Goal: Transaction & Acquisition: Download file/media

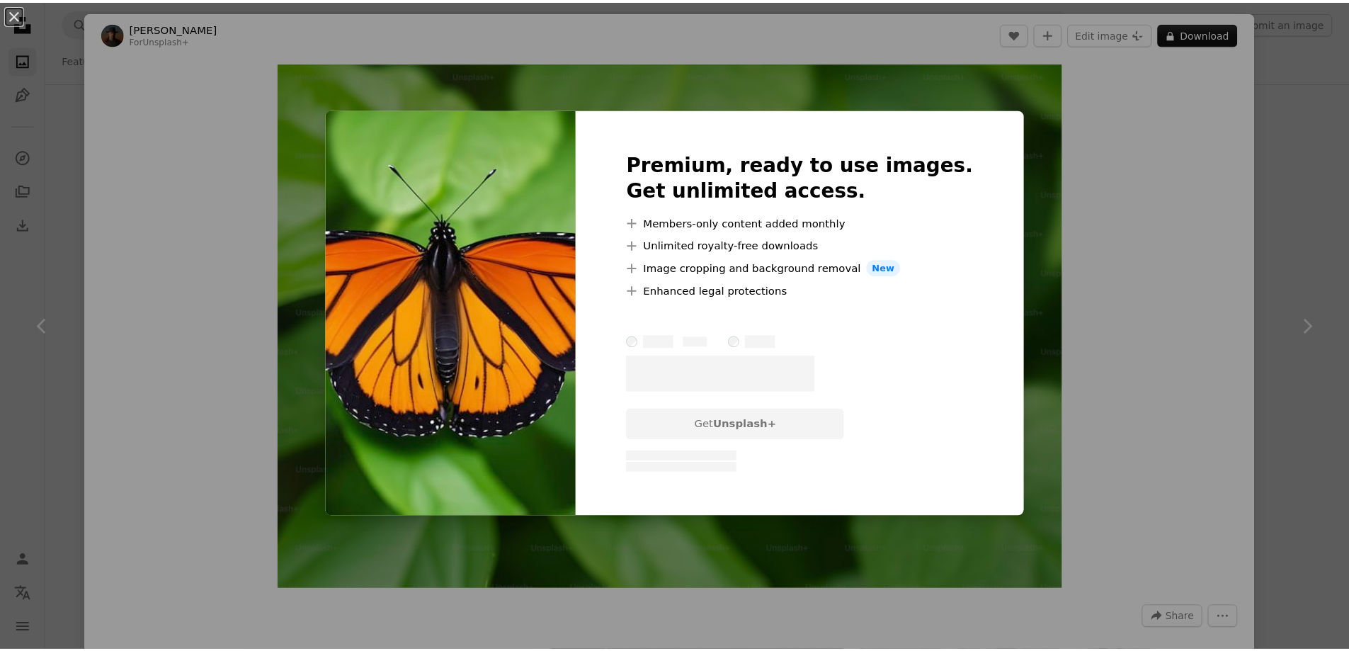
scroll to position [15932, 0]
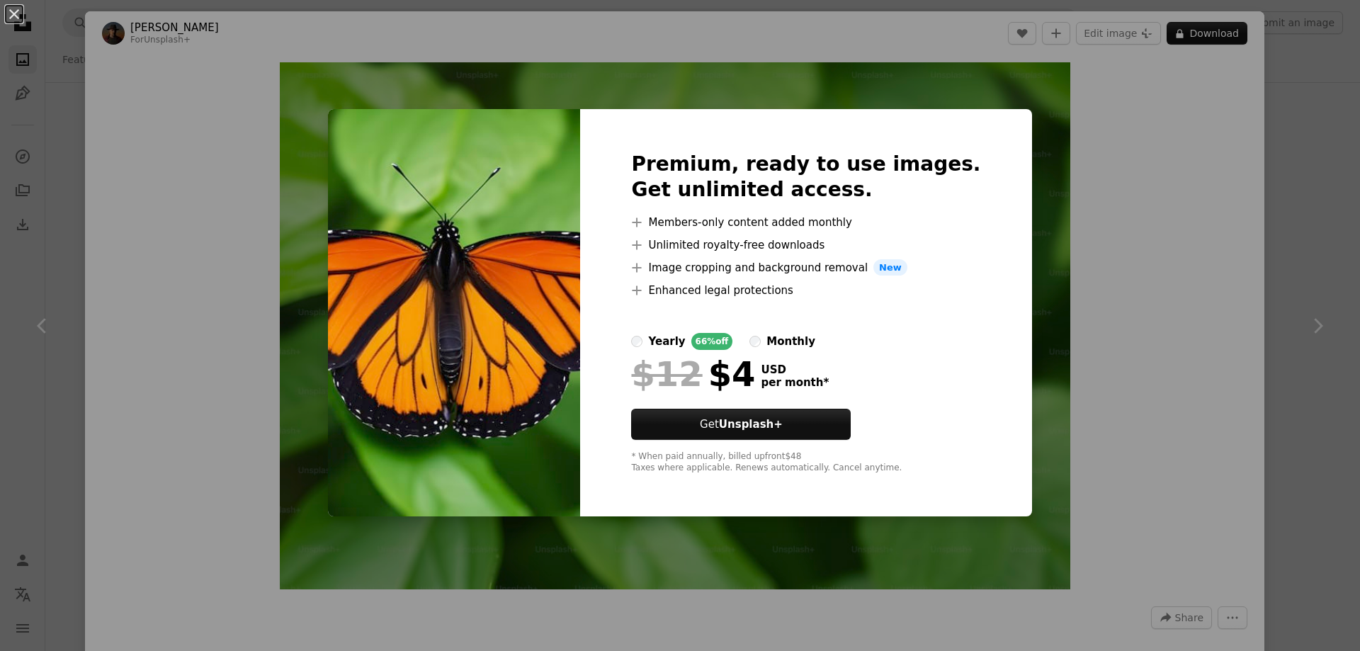
click at [1190, 232] on div "An X shape Premium, ready to use images. Get unlimited access. A plus sign Memb…" at bounding box center [680, 325] width 1360 height 651
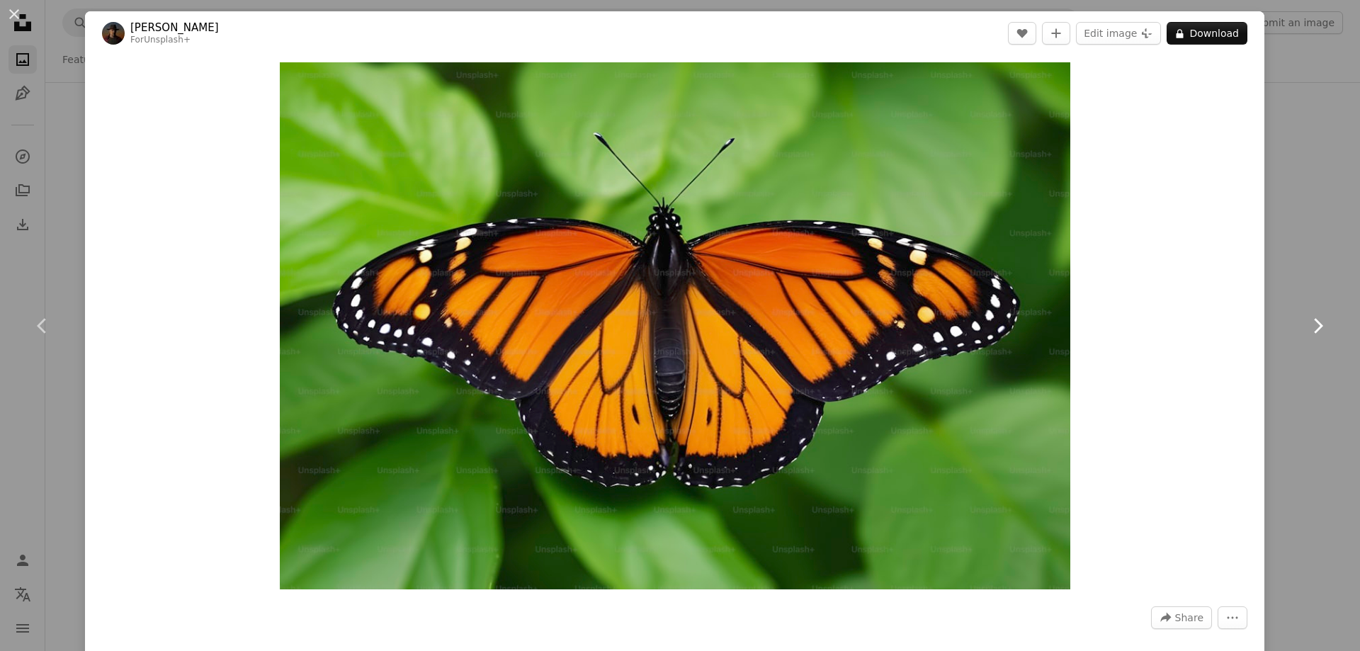
click at [1314, 324] on icon at bounding box center [1318, 325] width 9 height 15
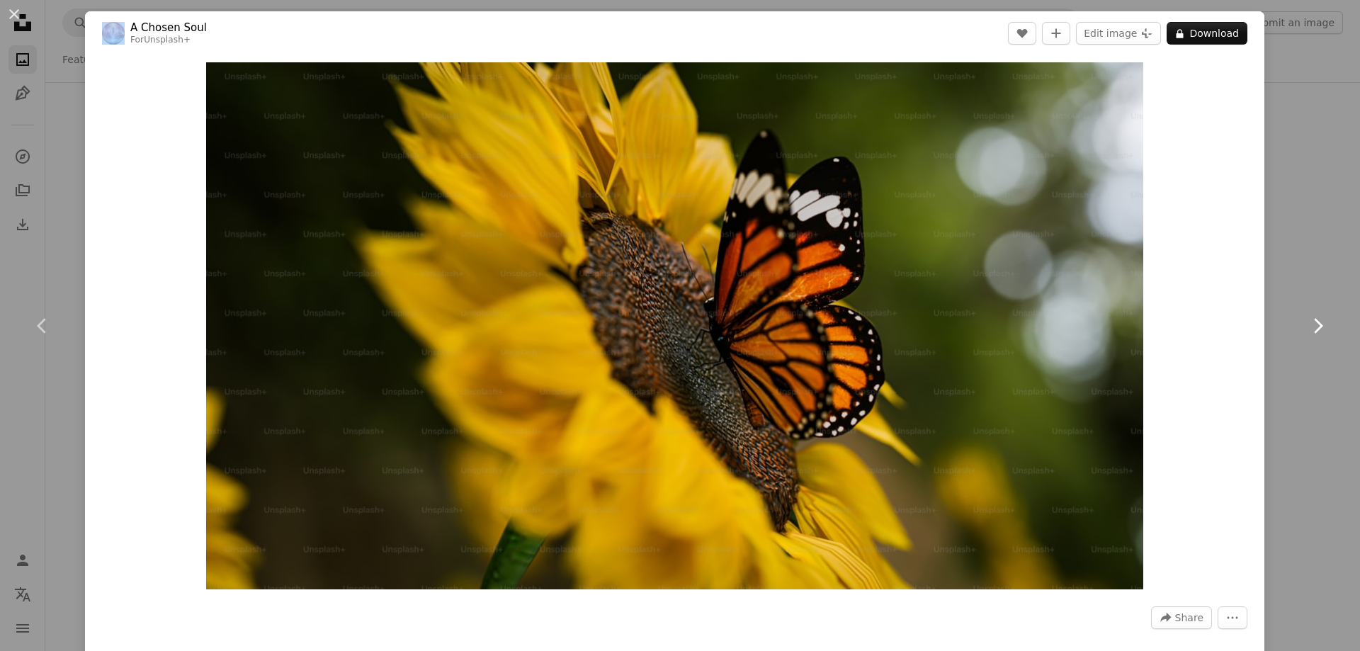
click at [1314, 324] on icon at bounding box center [1318, 325] width 9 height 15
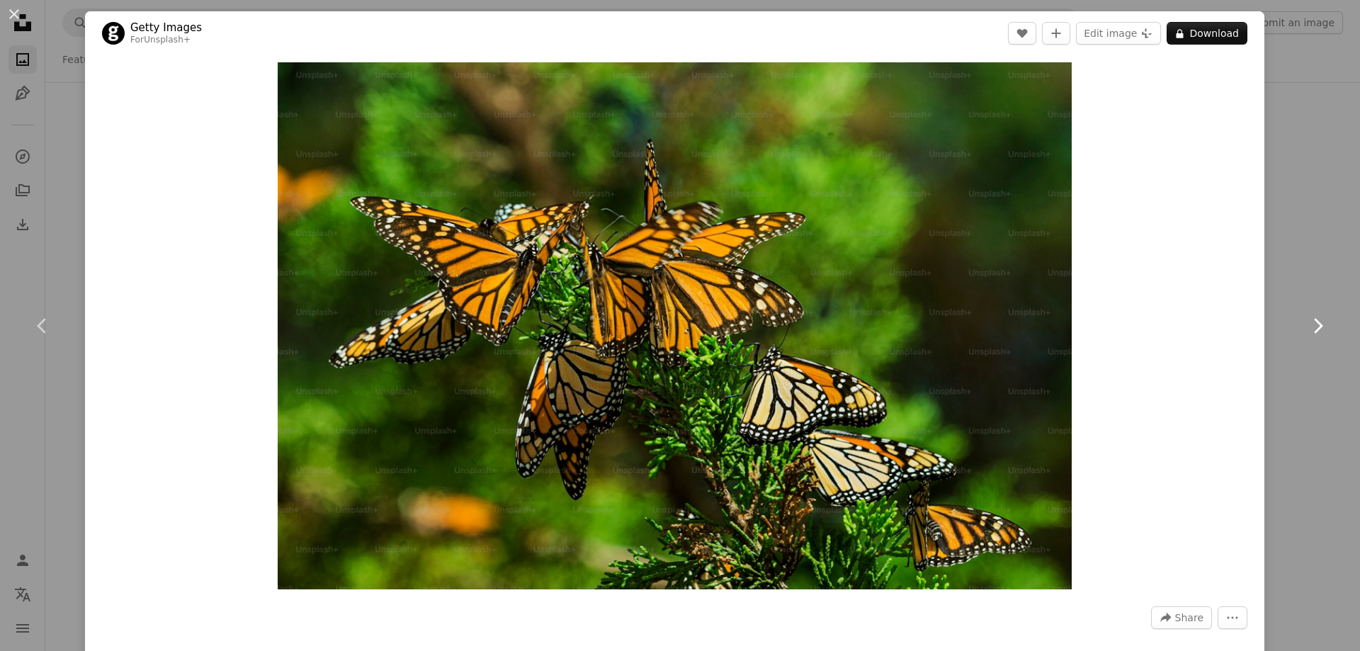
click at [1314, 324] on icon at bounding box center [1318, 325] width 9 height 15
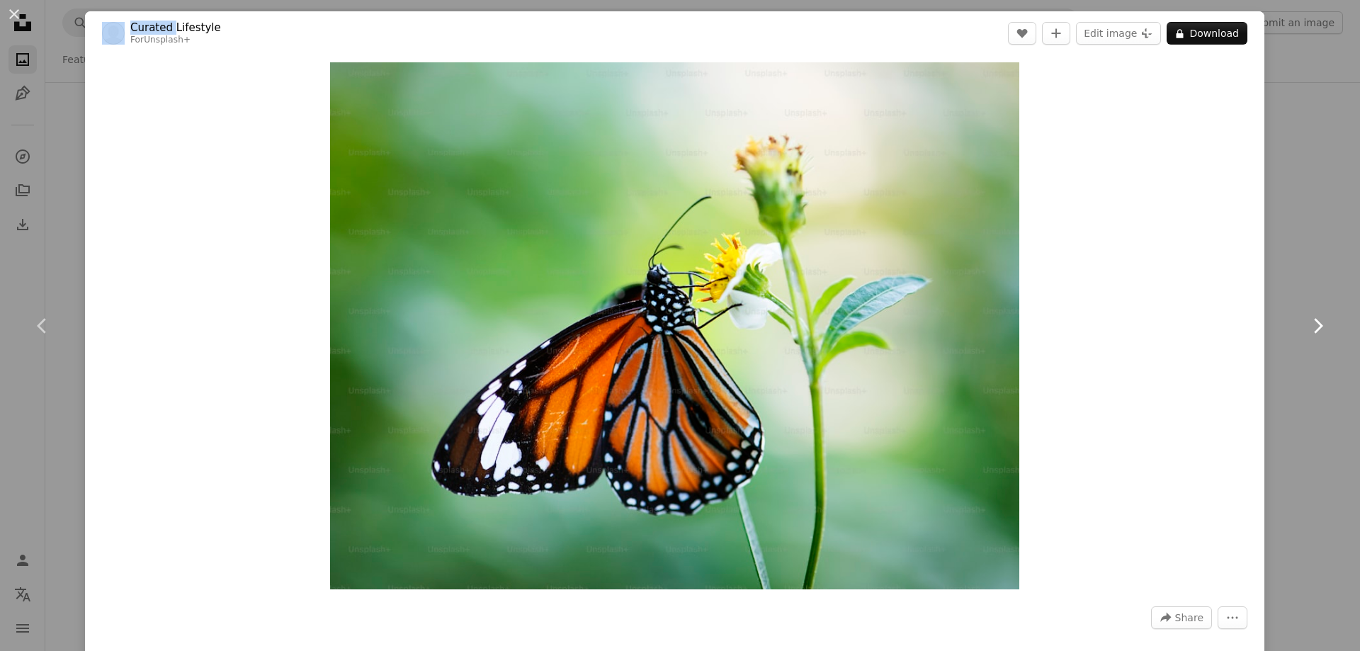
click at [1314, 323] on icon at bounding box center [1318, 325] width 9 height 15
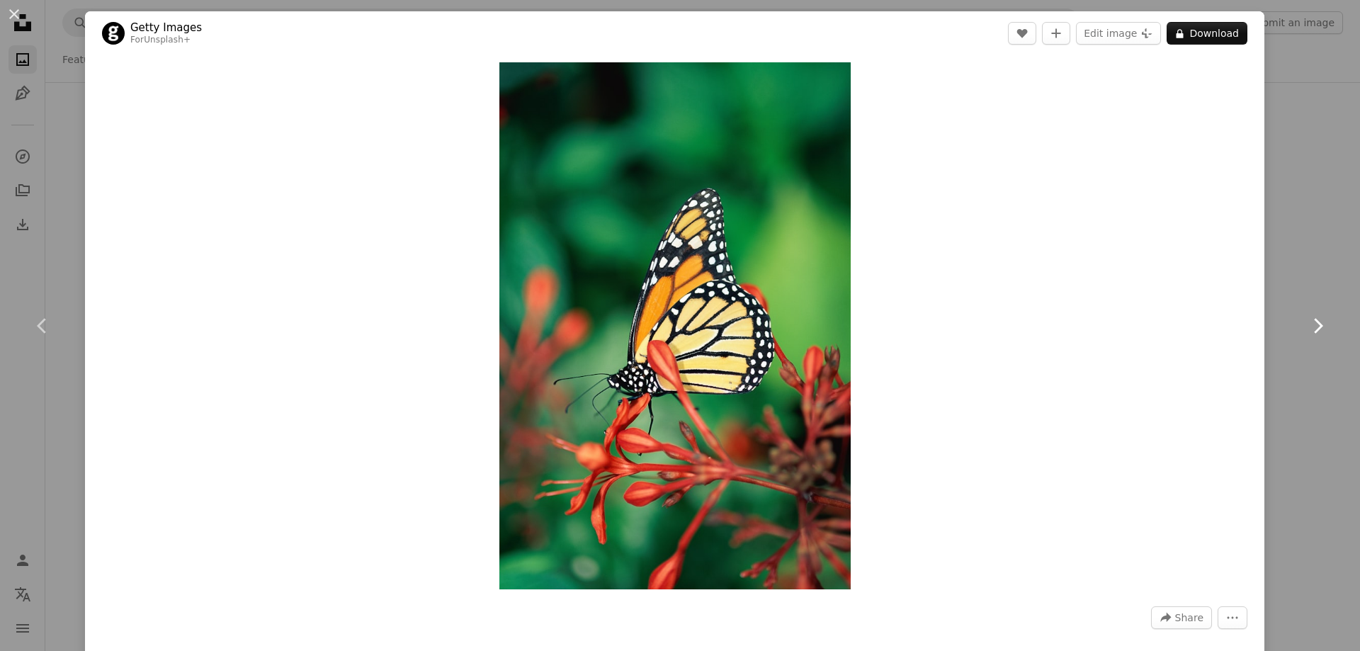
click at [1314, 322] on icon at bounding box center [1318, 325] width 9 height 15
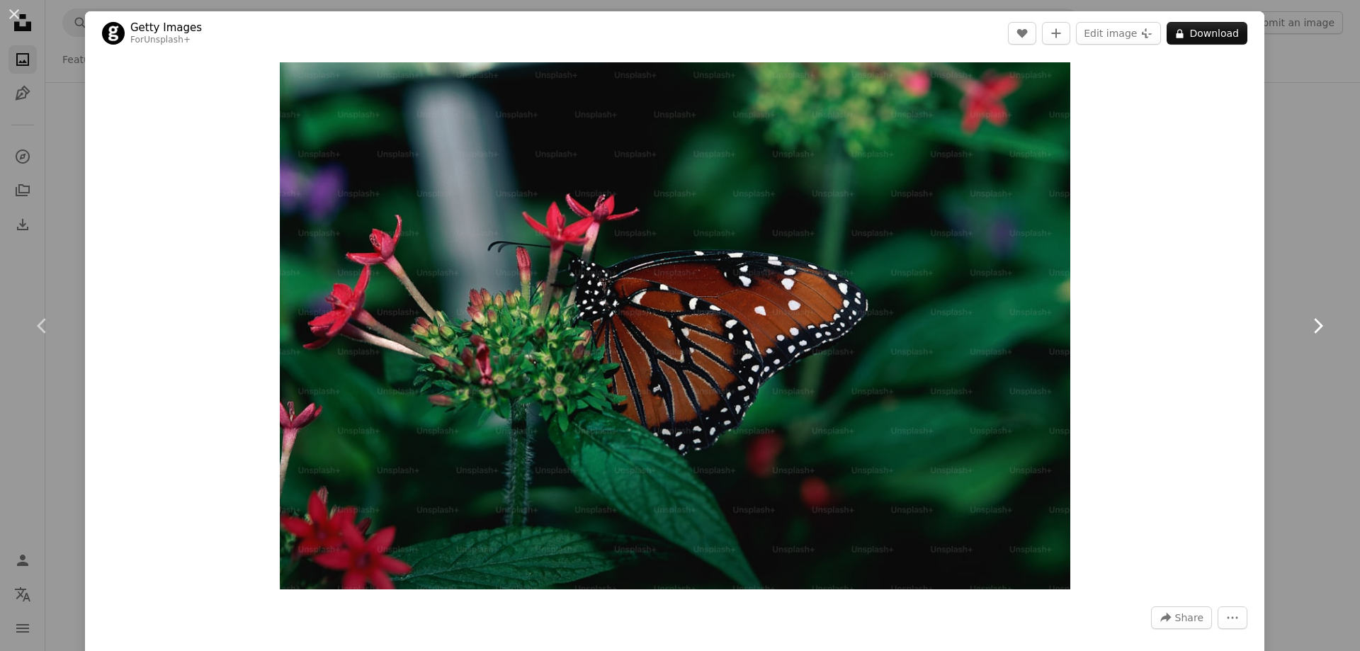
click at [1306, 322] on icon "Chevron right" at bounding box center [1317, 325] width 23 height 23
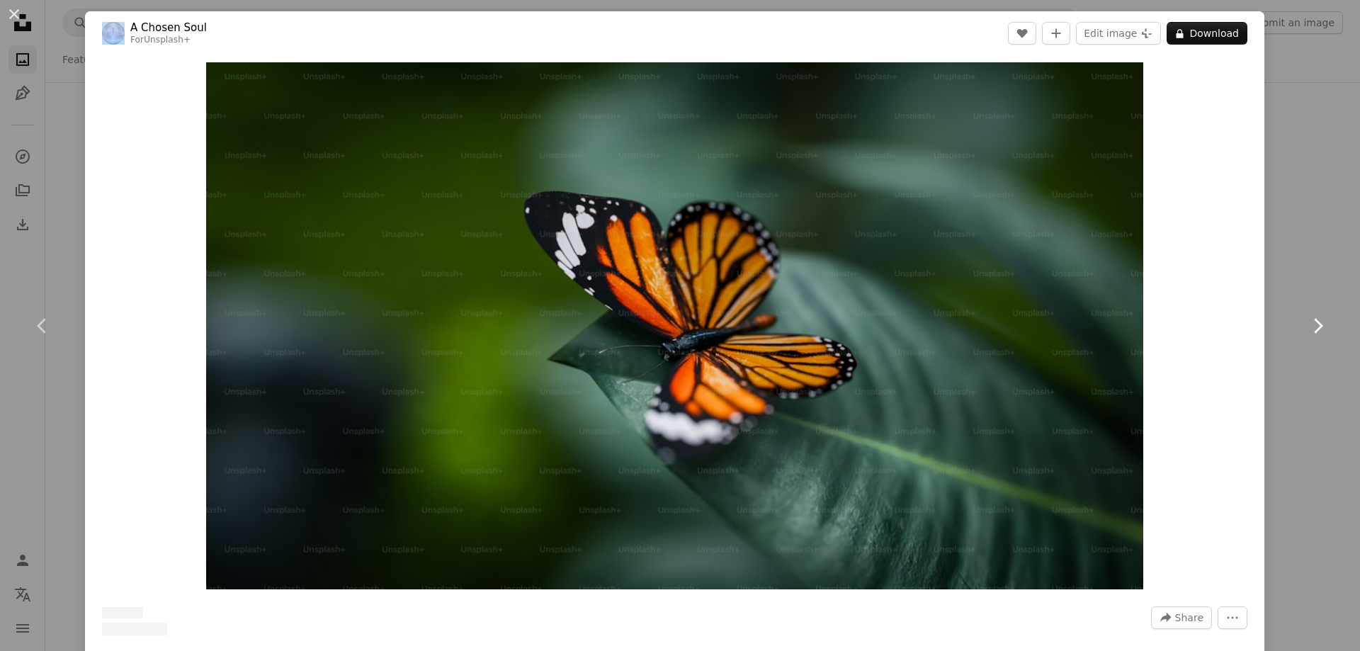
click at [1306, 322] on icon "Chevron right" at bounding box center [1317, 325] width 23 height 23
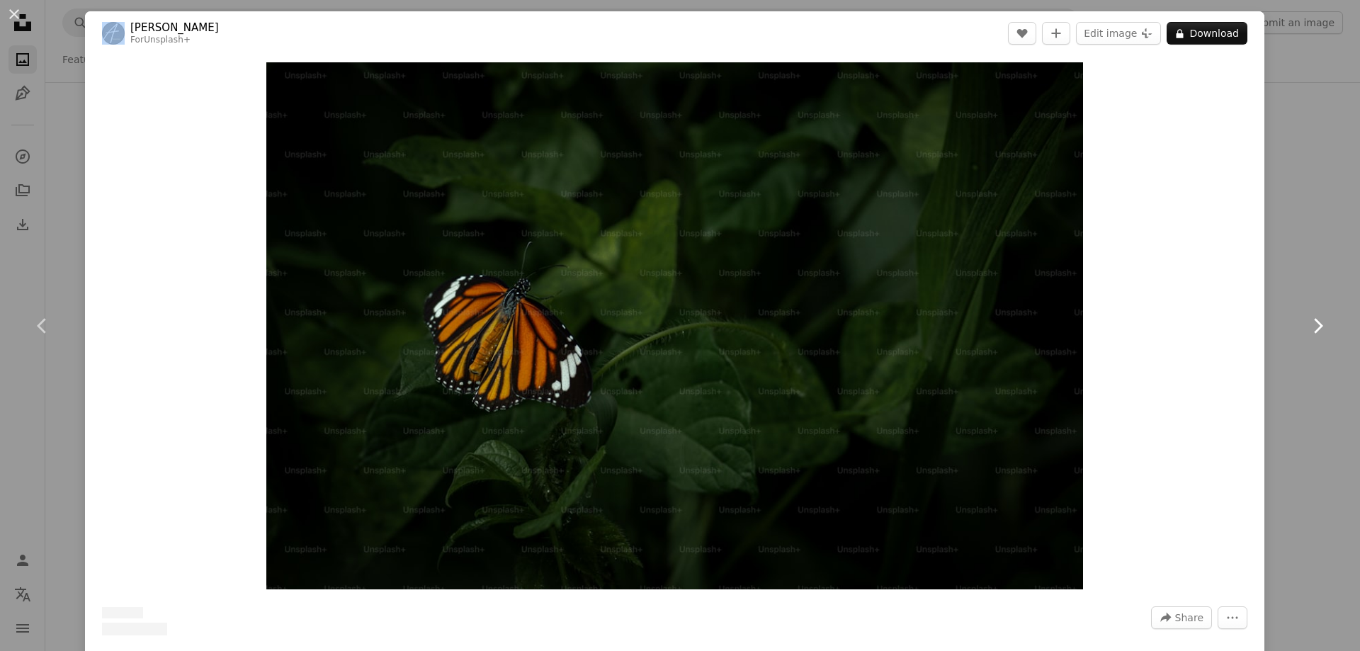
click at [1306, 322] on icon "Chevron right" at bounding box center [1317, 325] width 23 height 23
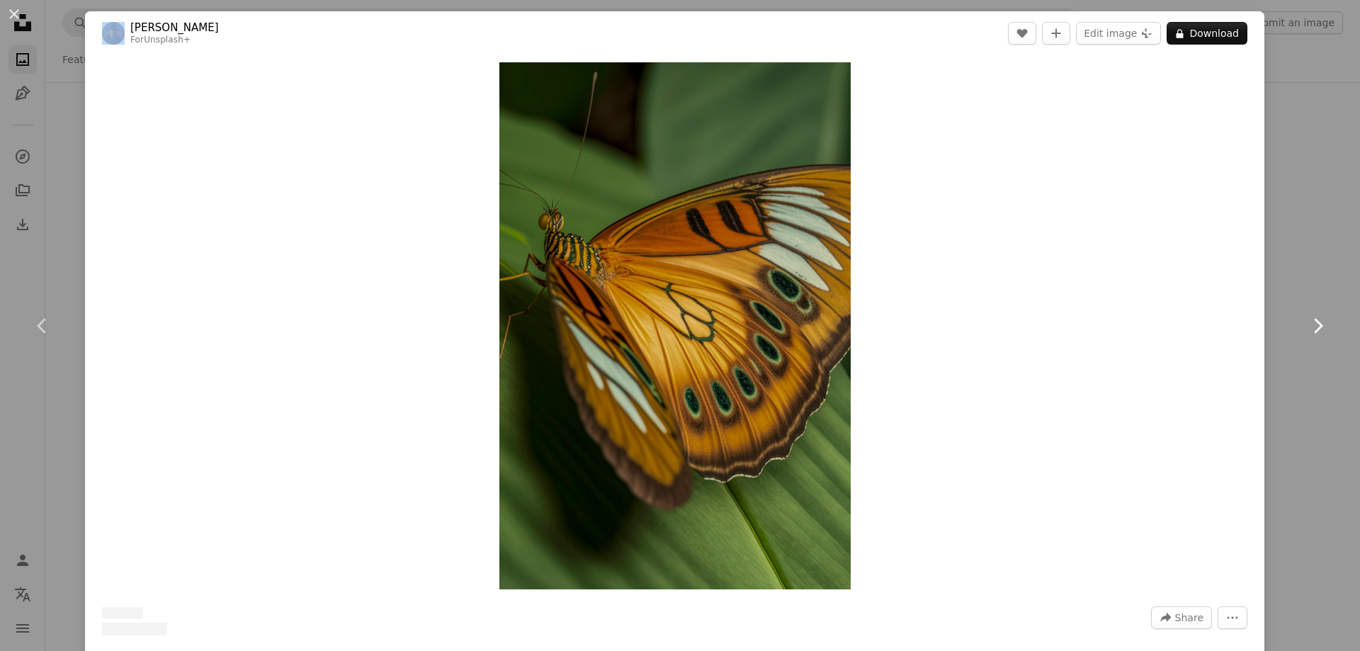
click at [1306, 322] on icon "Chevron right" at bounding box center [1317, 325] width 23 height 23
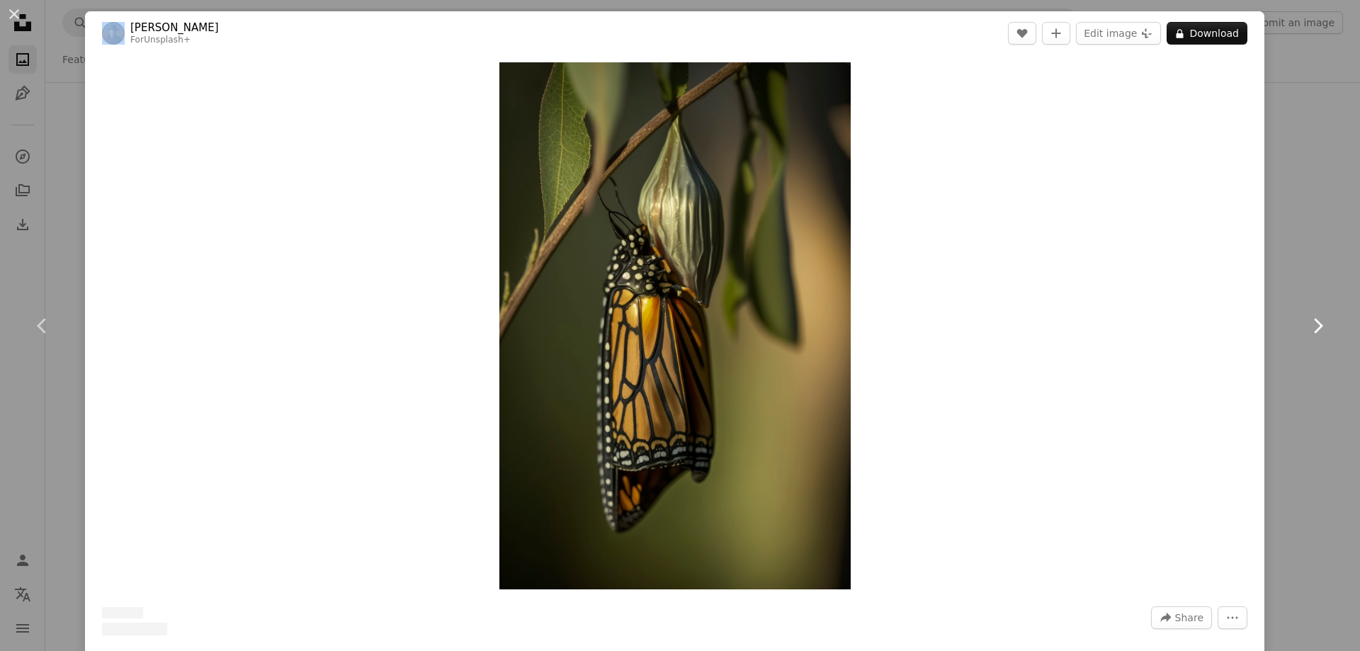
click at [1306, 322] on icon "Chevron right" at bounding box center [1317, 325] width 23 height 23
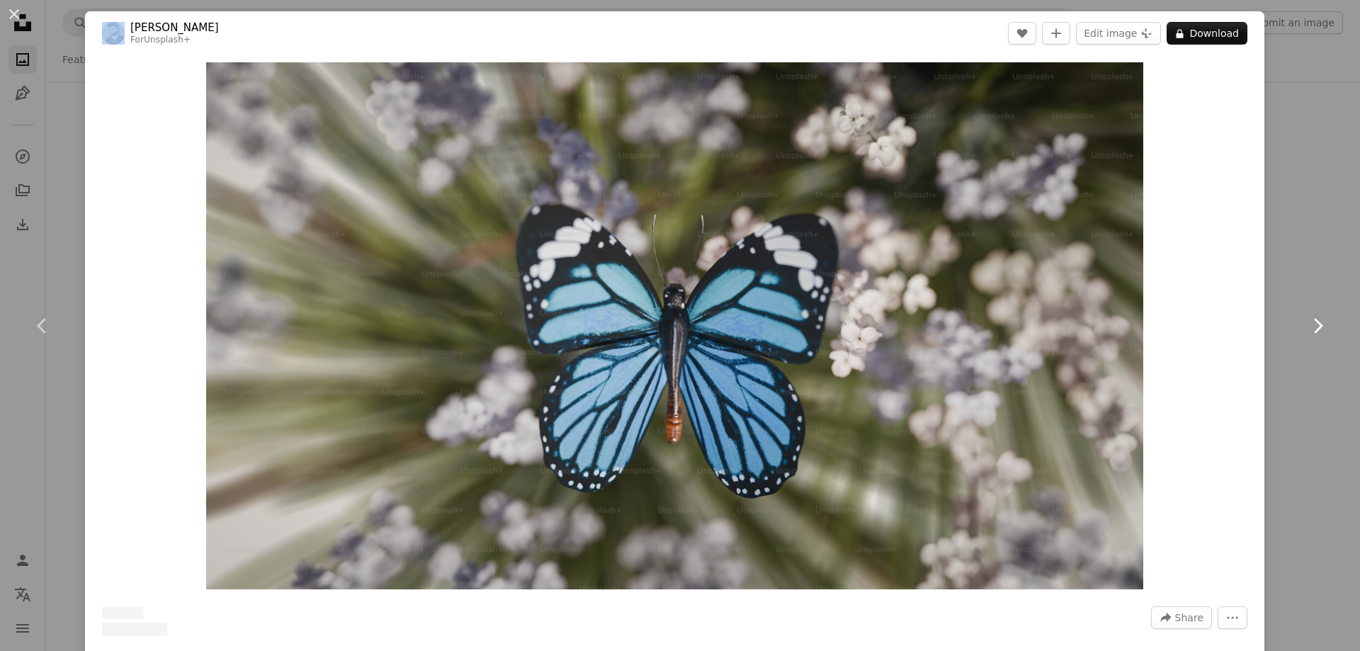
click at [1306, 322] on icon "Chevron right" at bounding box center [1317, 325] width 23 height 23
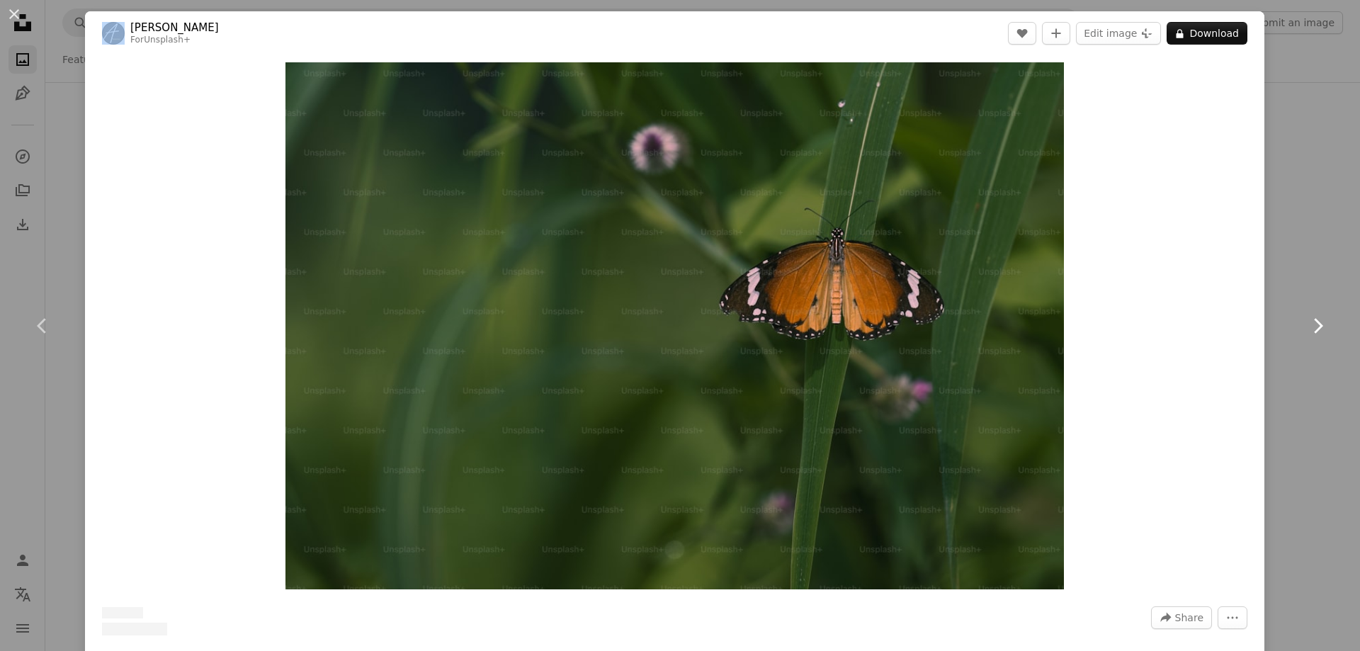
click at [1306, 322] on icon "Chevron right" at bounding box center [1317, 325] width 23 height 23
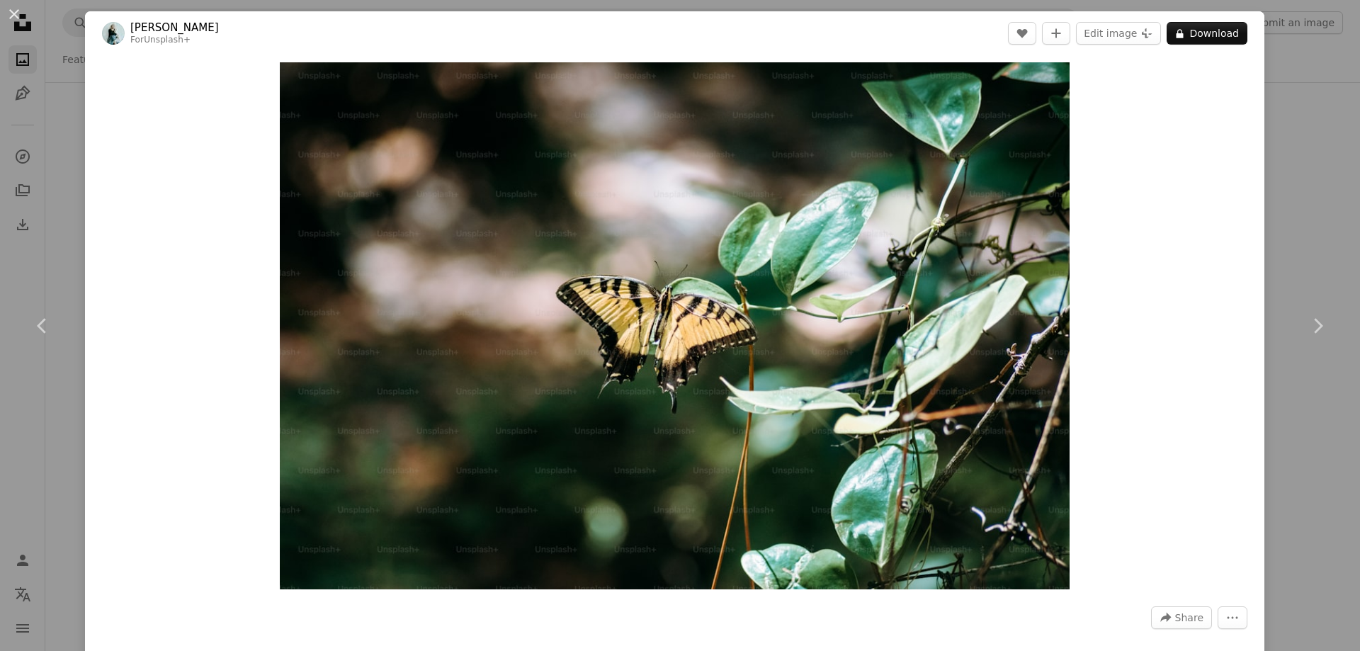
click at [1277, 195] on div "An X shape Chevron left Chevron right [PERSON_NAME] For Unsplash+ A heart A plu…" at bounding box center [680, 325] width 1360 height 651
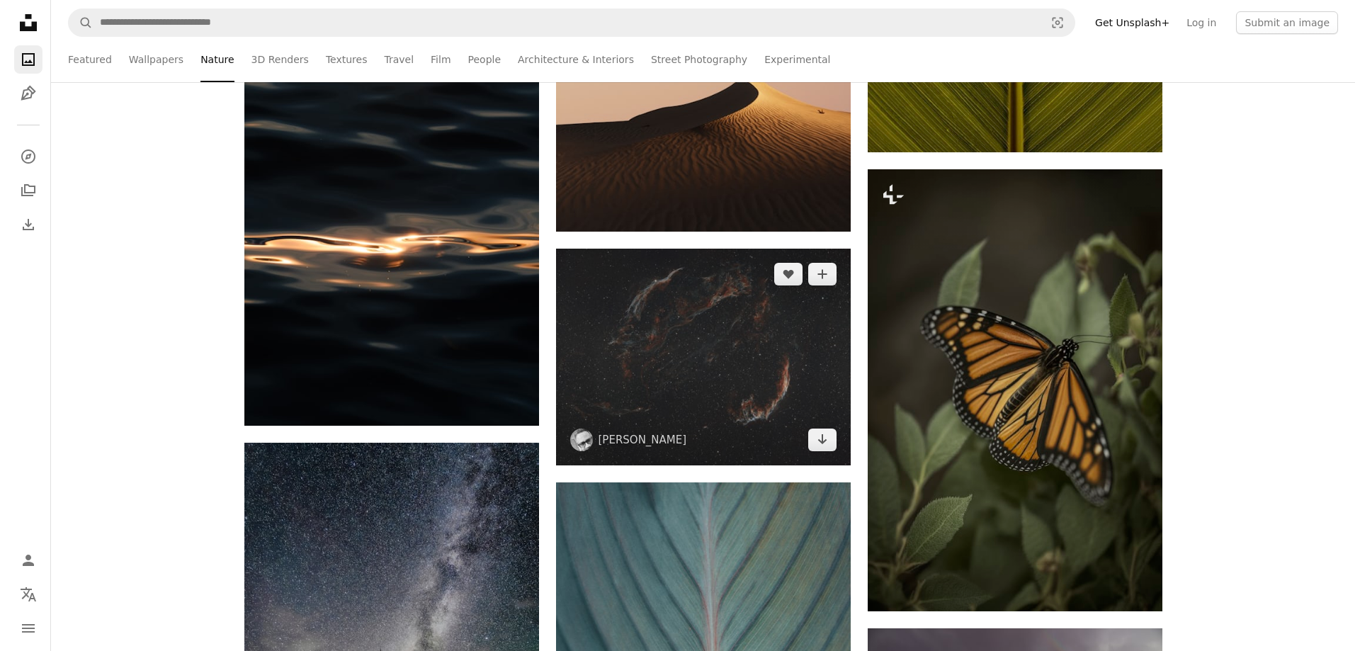
scroll to position [15862, 0]
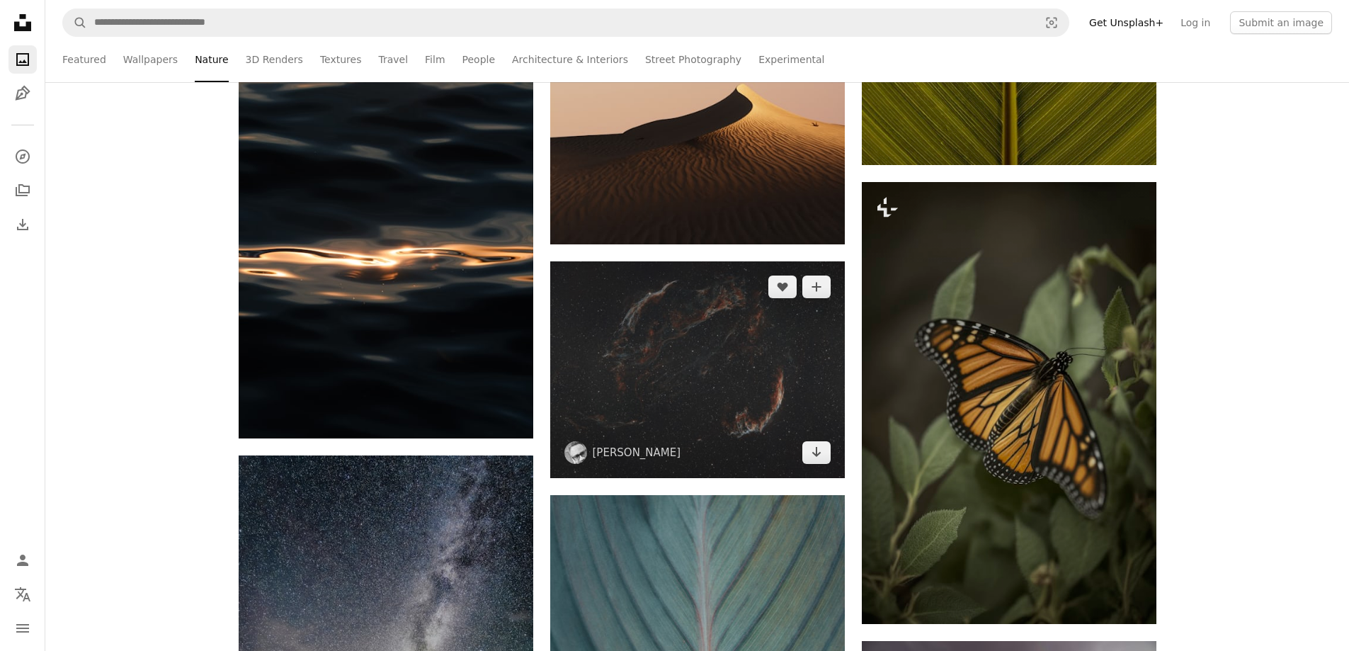
click at [824, 466] on img at bounding box center [697, 369] width 295 height 217
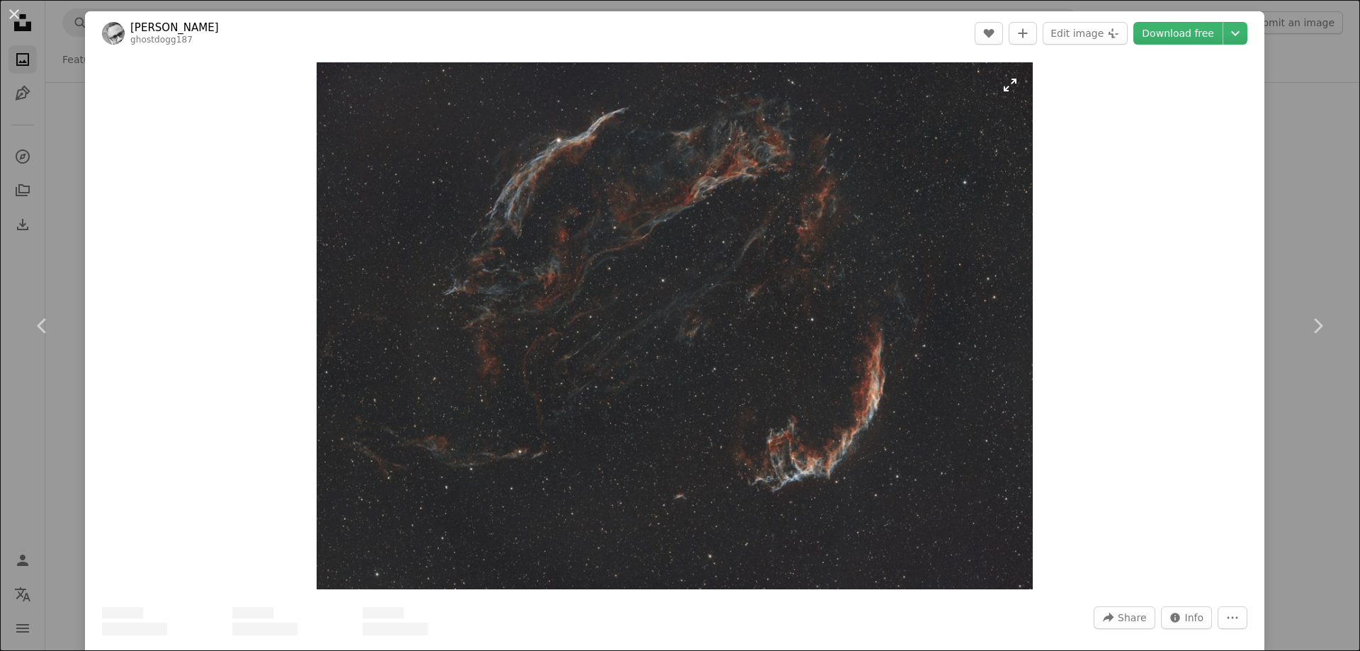
click at [945, 440] on img "Zoom in on this image" at bounding box center [675, 325] width 716 height 527
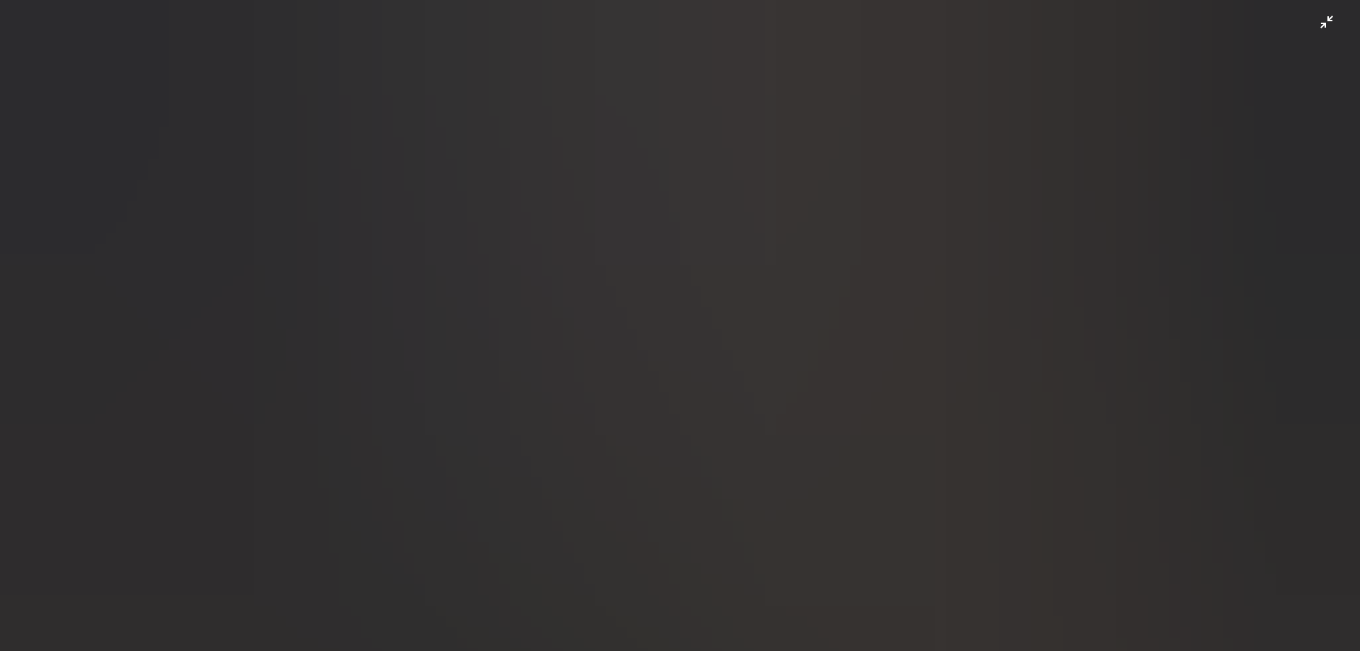
scroll to position [168, 0]
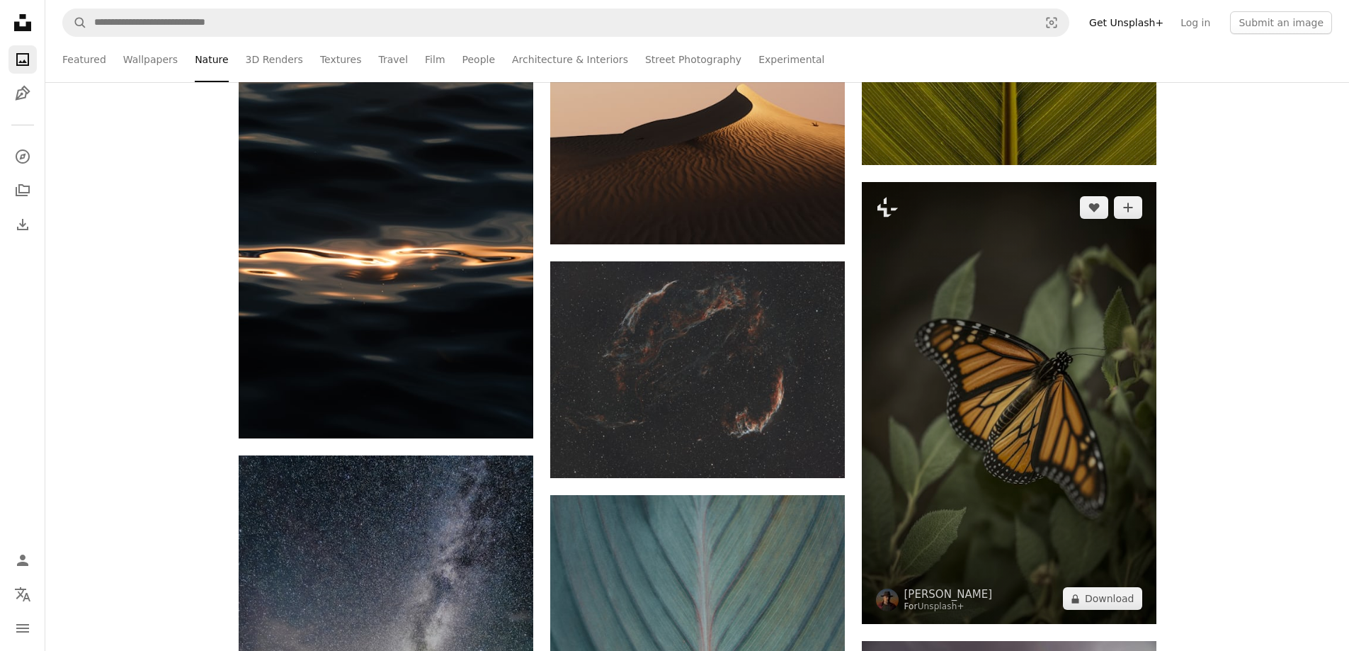
click at [1022, 346] on img at bounding box center [1009, 403] width 295 height 442
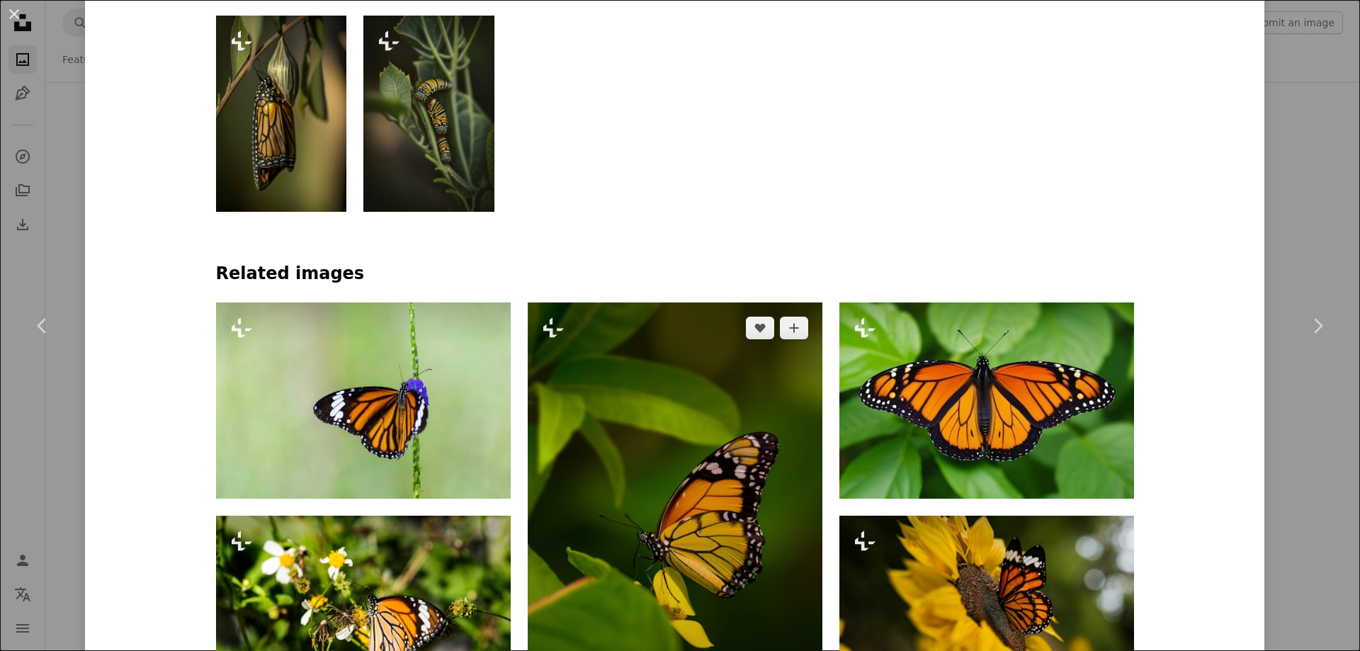
scroll to position [850, 0]
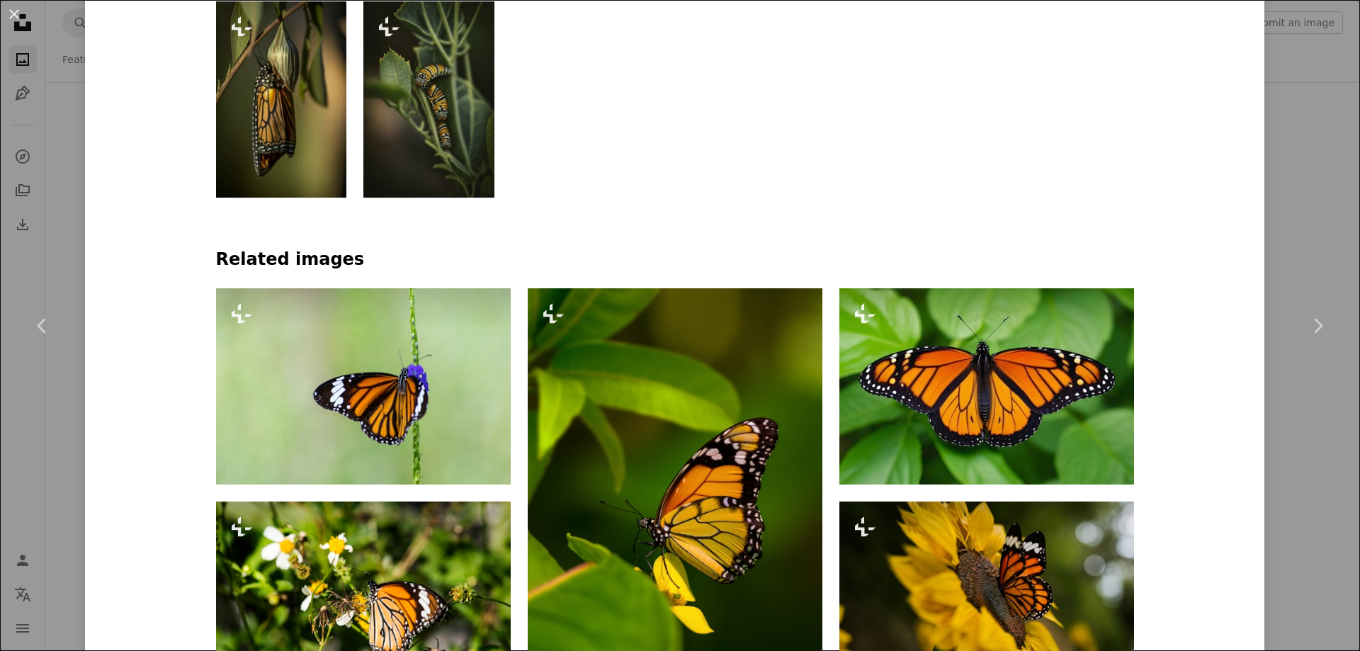
click at [499, 115] on div "Plus sign for Unsplash+ Plus sign for Unsplash+" at bounding box center [675, 99] width 918 height 196
click at [446, 120] on img at bounding box center [428, 99] width 131 height 196
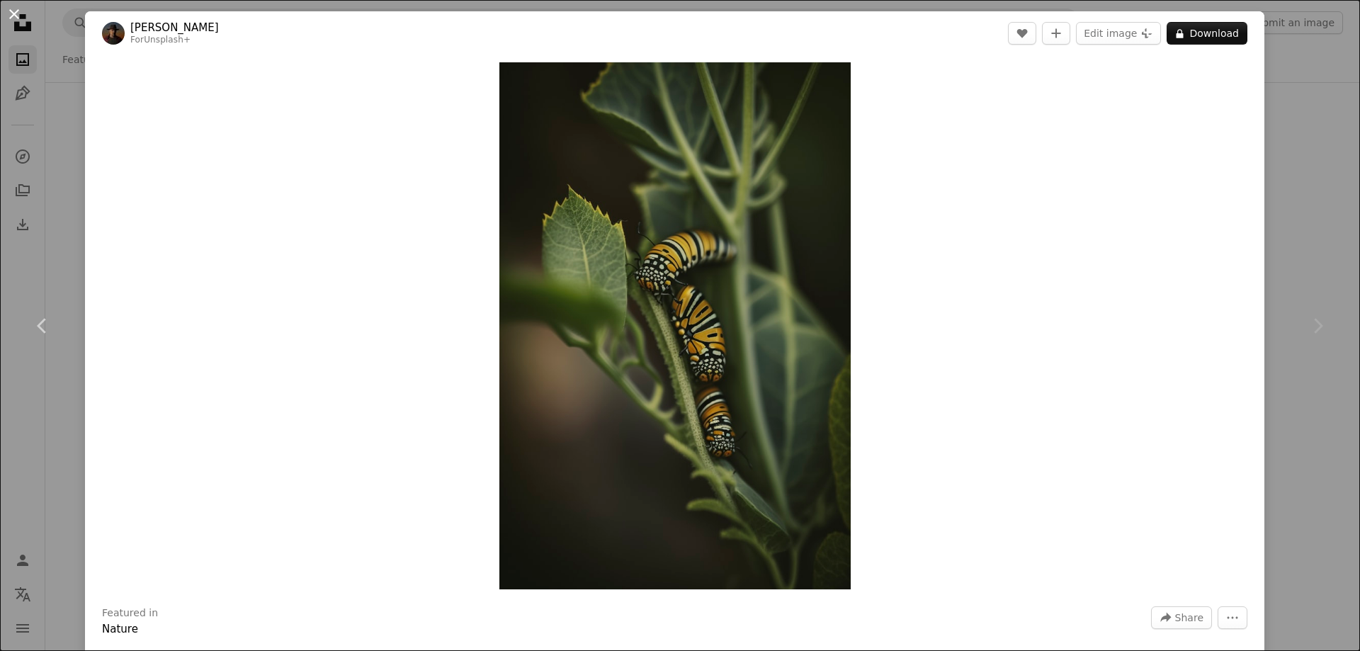
click at [11, 20] on button "An X shape" at bounding box center [14, 14] width 17 height 17
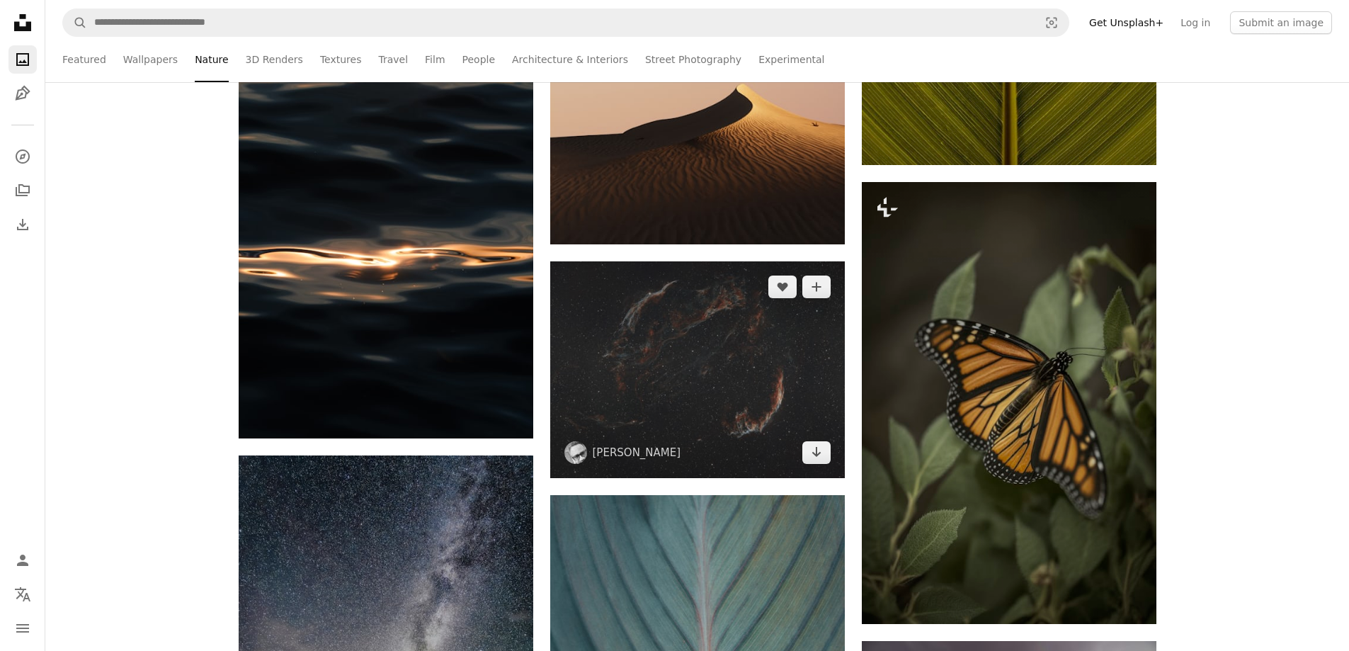
click at [683, 359] on img at bounding box center [697, 369] width 295 height 217
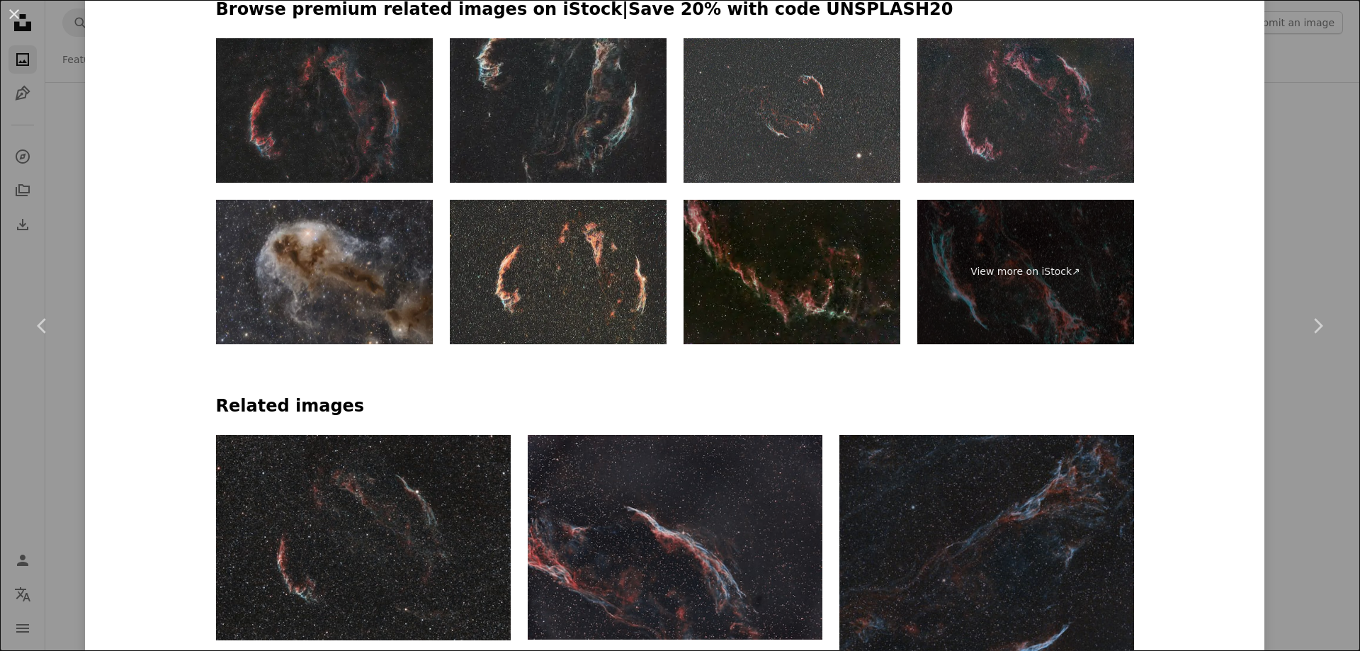
scroll to position [1204, 0]
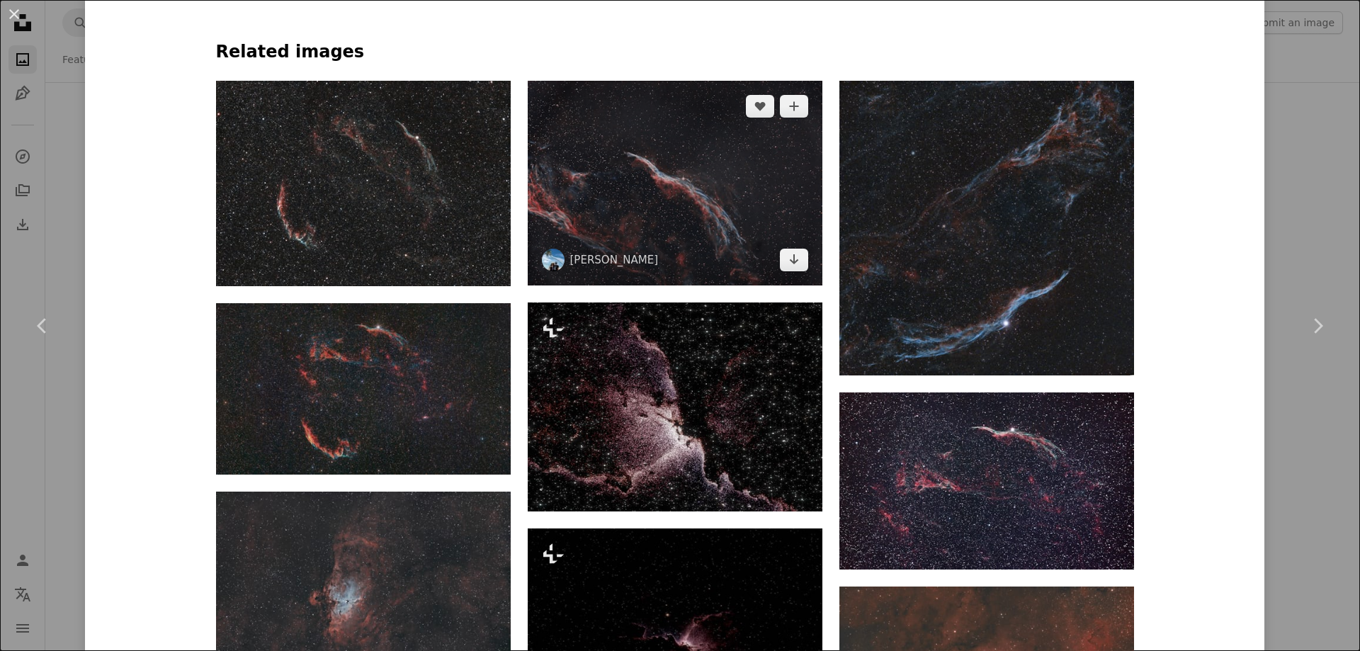
click at [667, 211] on img at bounding box center [675, 183] width 295 height 205
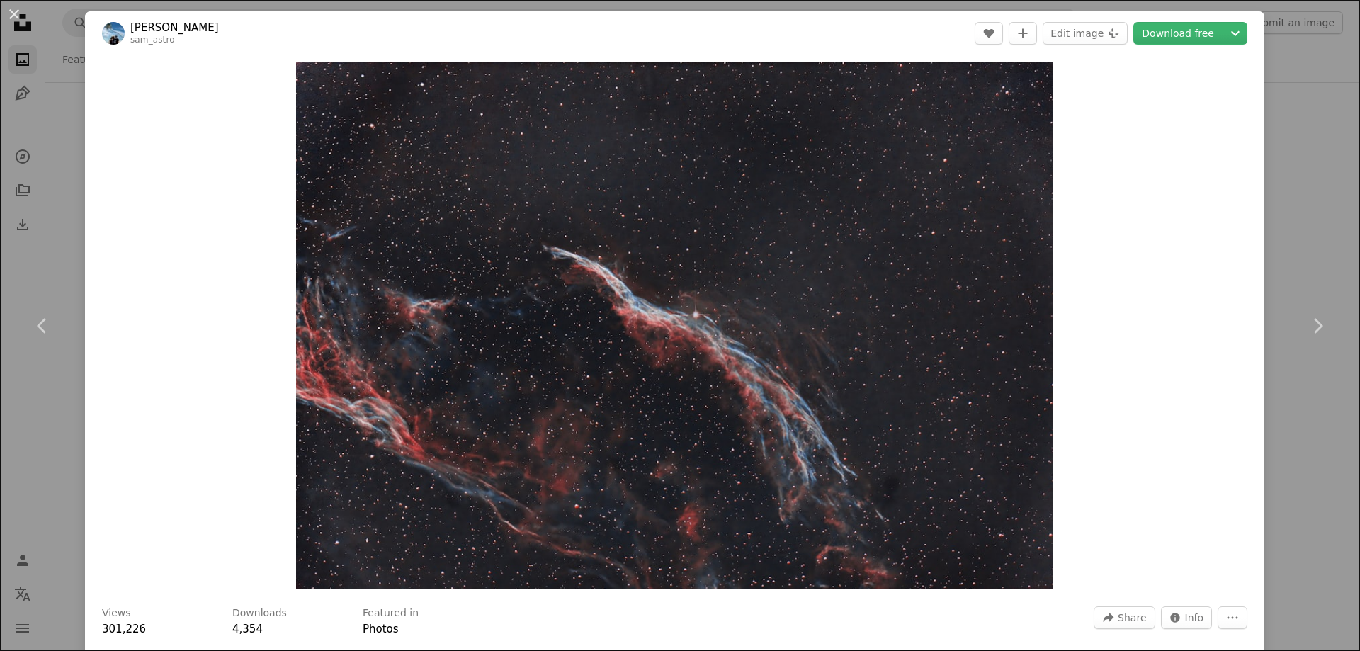
click at [62, 135] on div "An X shape Chevron left Chevron right [PERSON_NAME] sam_astro A heart A plus si…" at bounding box center [680, 325] width 1360 height 651
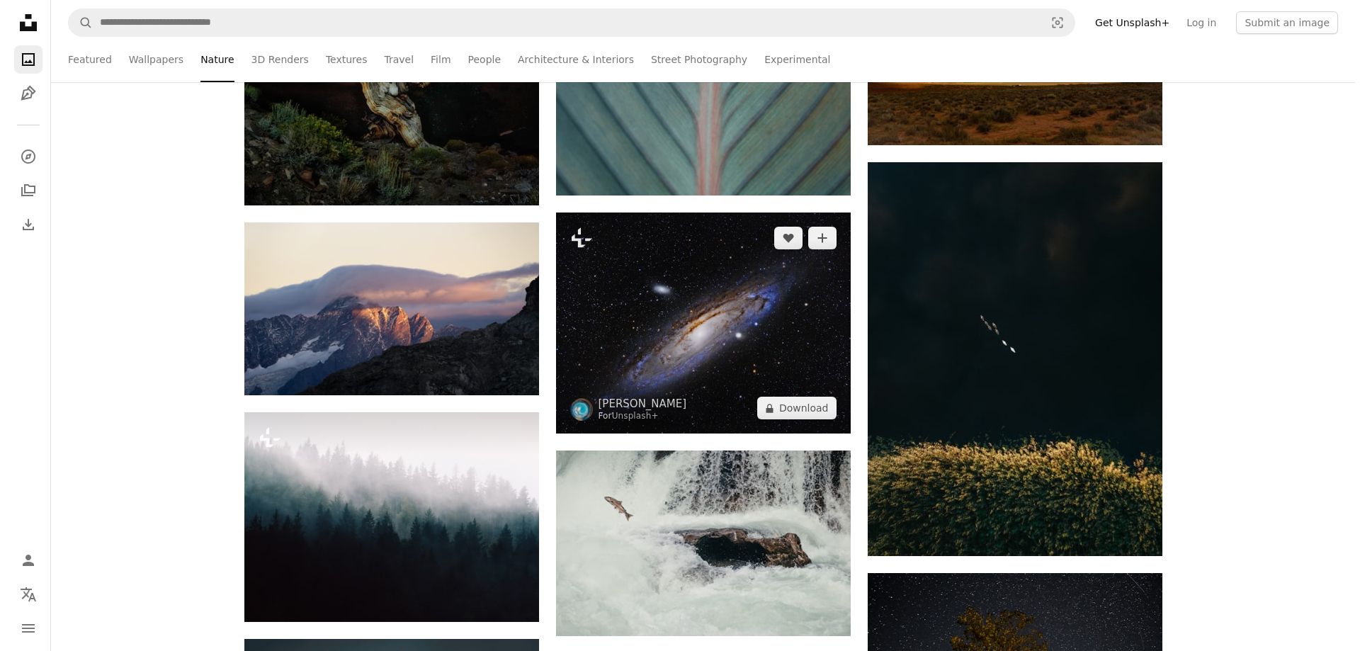
scroll to position [16570, 0]
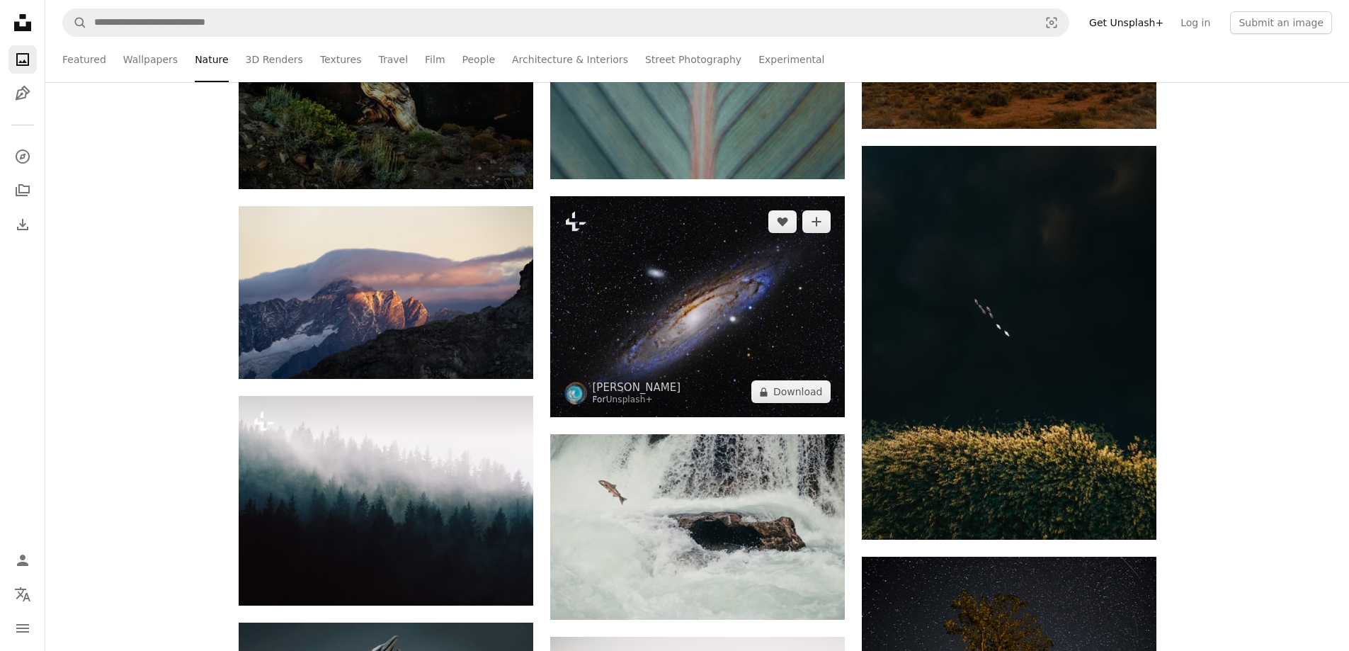
click at [711, 275] on img at bounding box center [697, 306] width 295 height 221
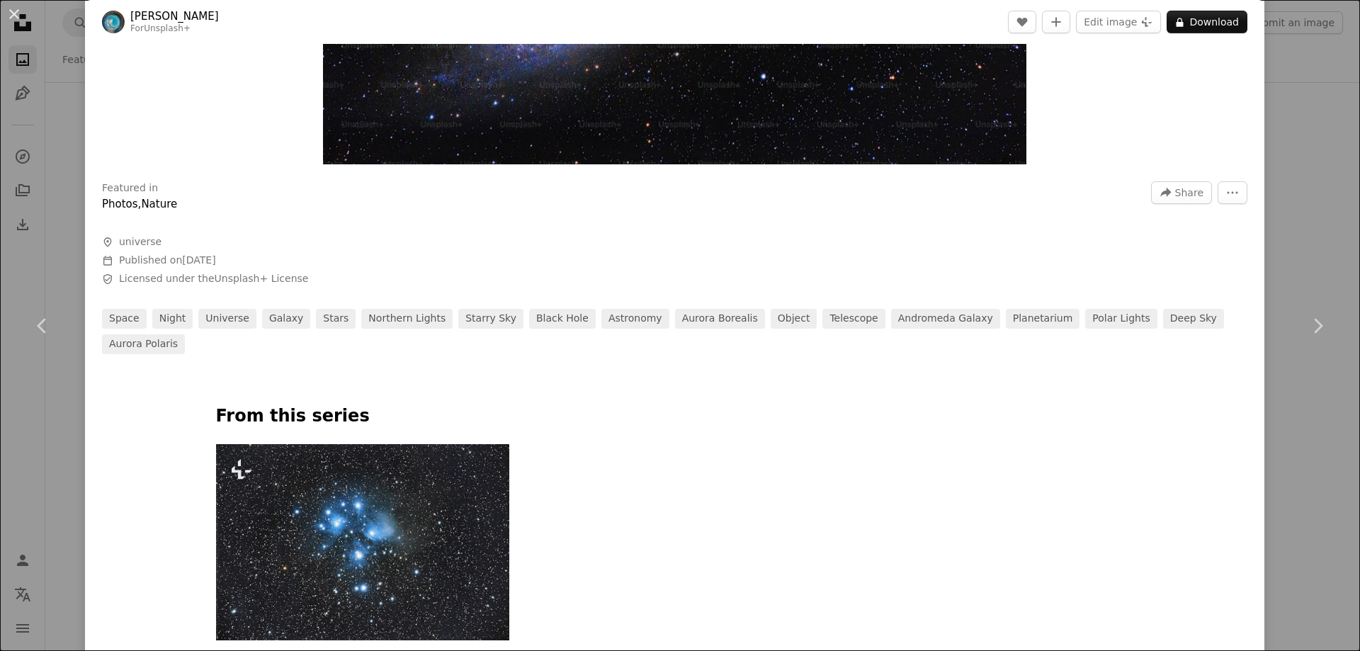
scroll to position [708, 0]
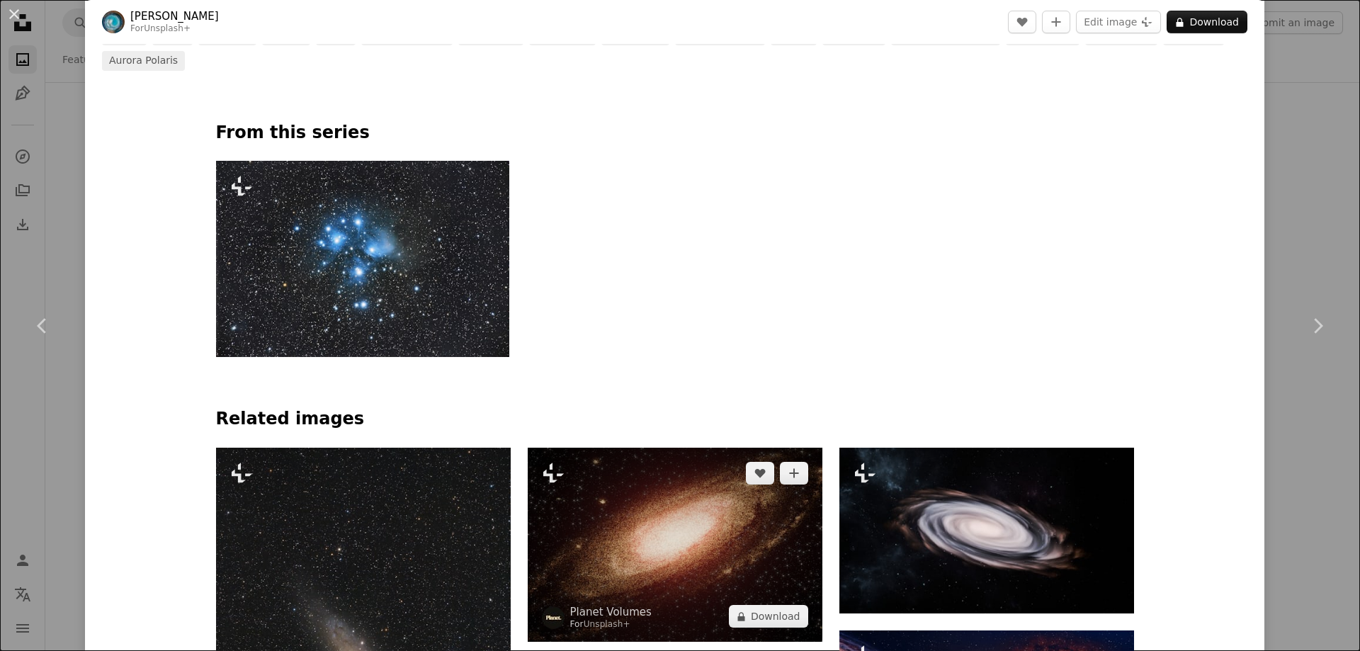
click at [720, 461] on img at bounding box center [675, 545] width 295 height 194
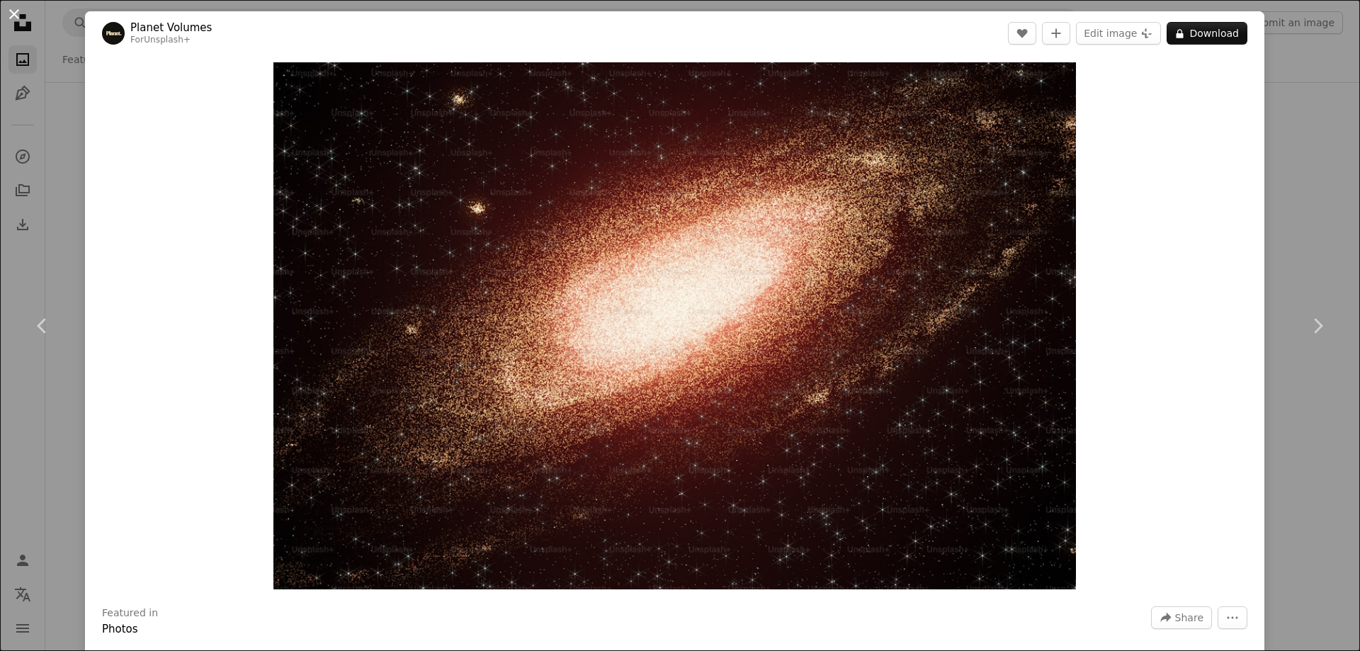
click at [18, 23] on button "An X shape" at bounding box center [14, 14] width 17 height 17
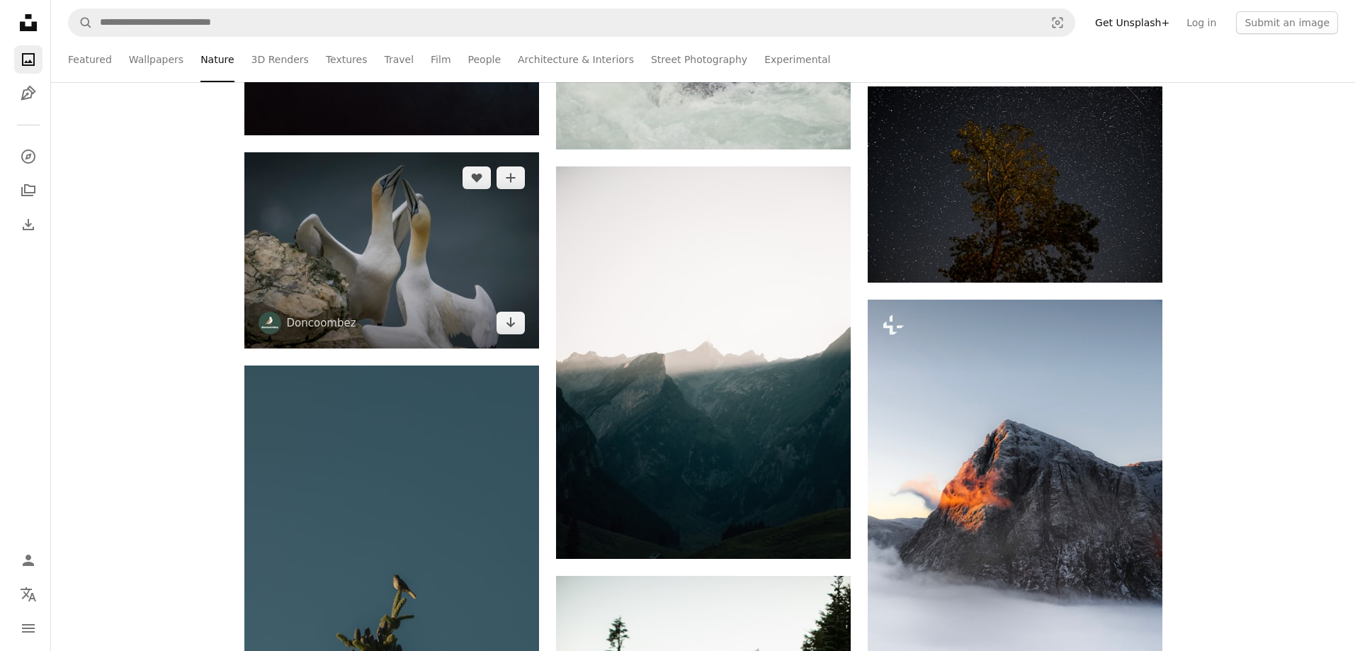
scroll to position [17065, 0]
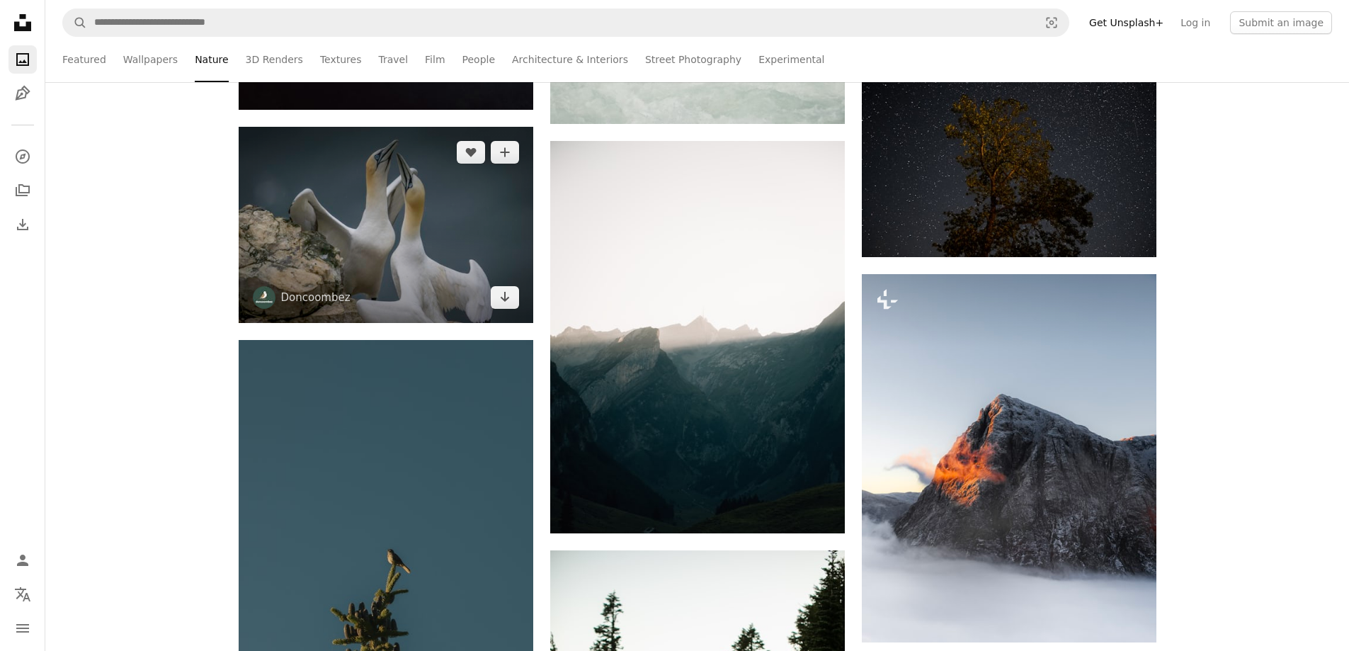
click at [387, 246] on img at bounding box center [386, 225] width 295 height 196
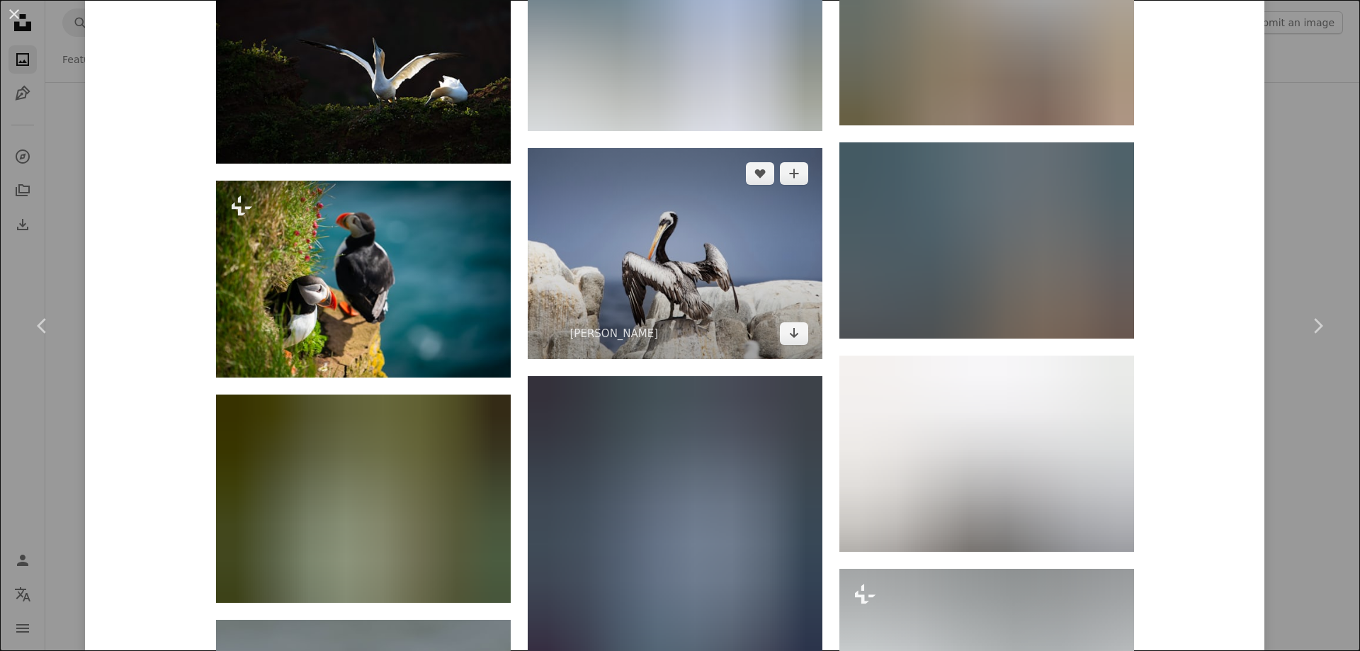
scroll to position [4060, 0]
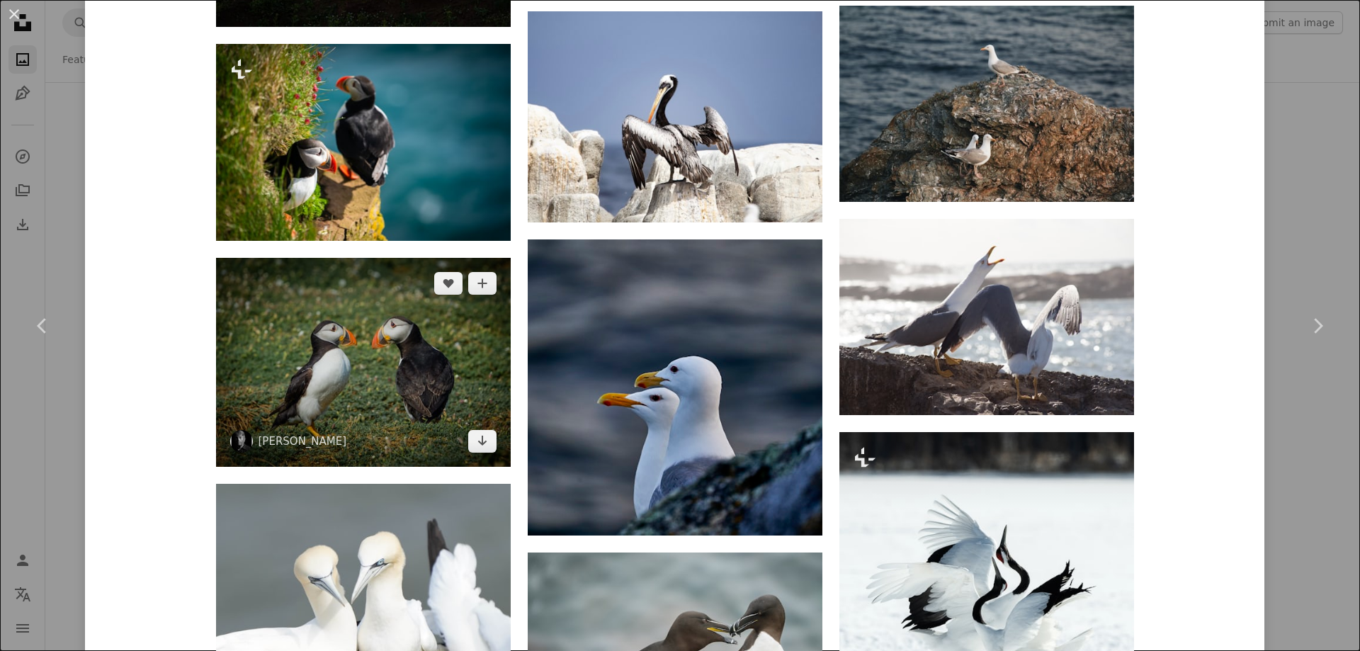
click at [381, 352] on img at bounding box center [363, 362] width 295 height 209
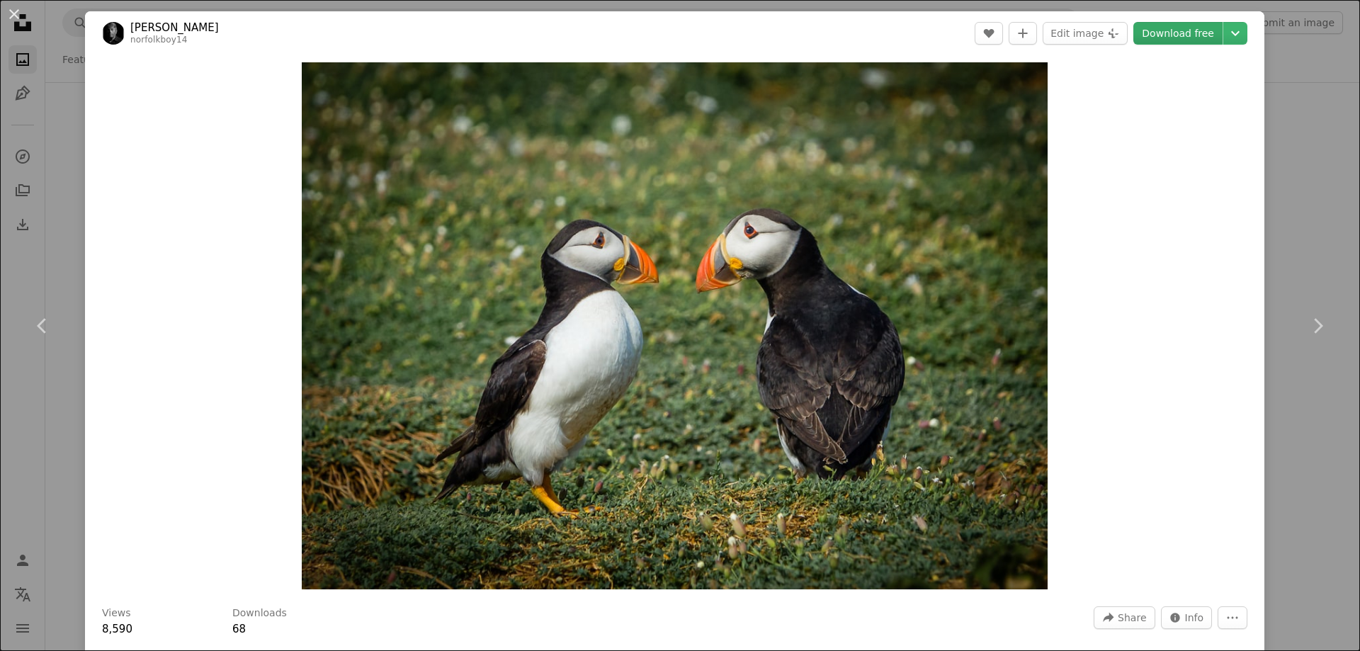
click at [1202, 30] on link "Download free" at bounding box center [1177, 33] width 89 height 23
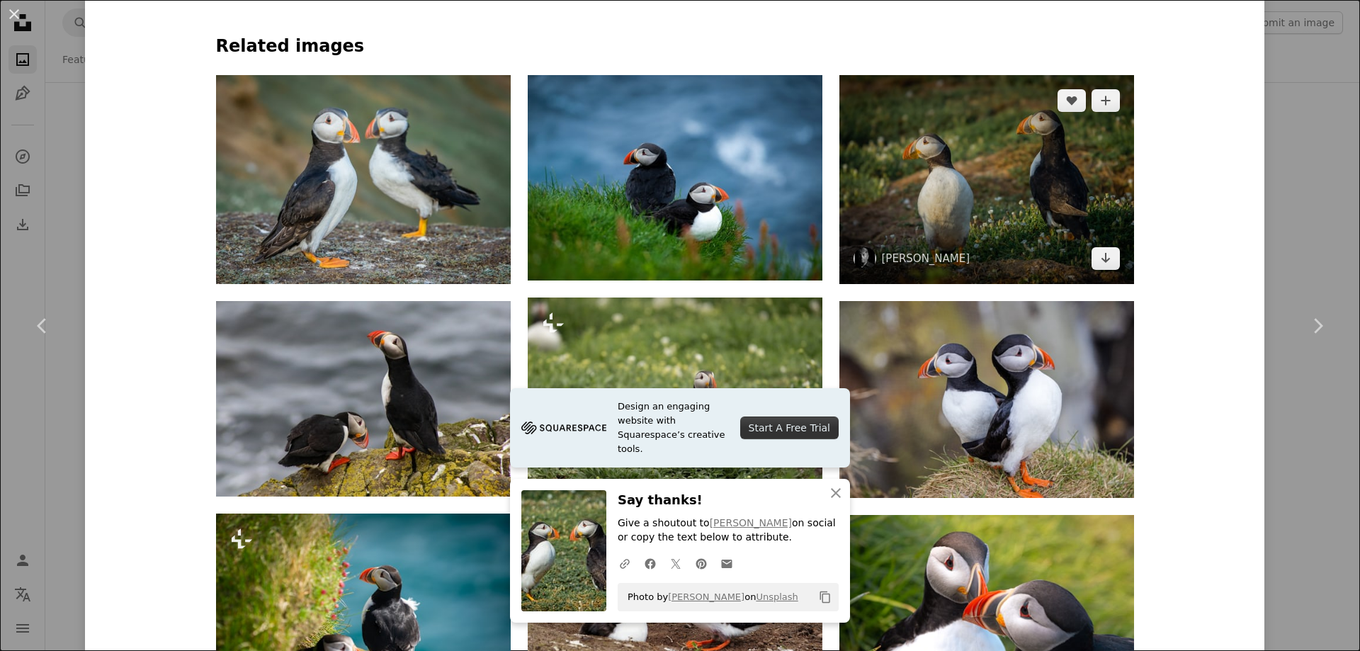
scroll to position [1204, 0]
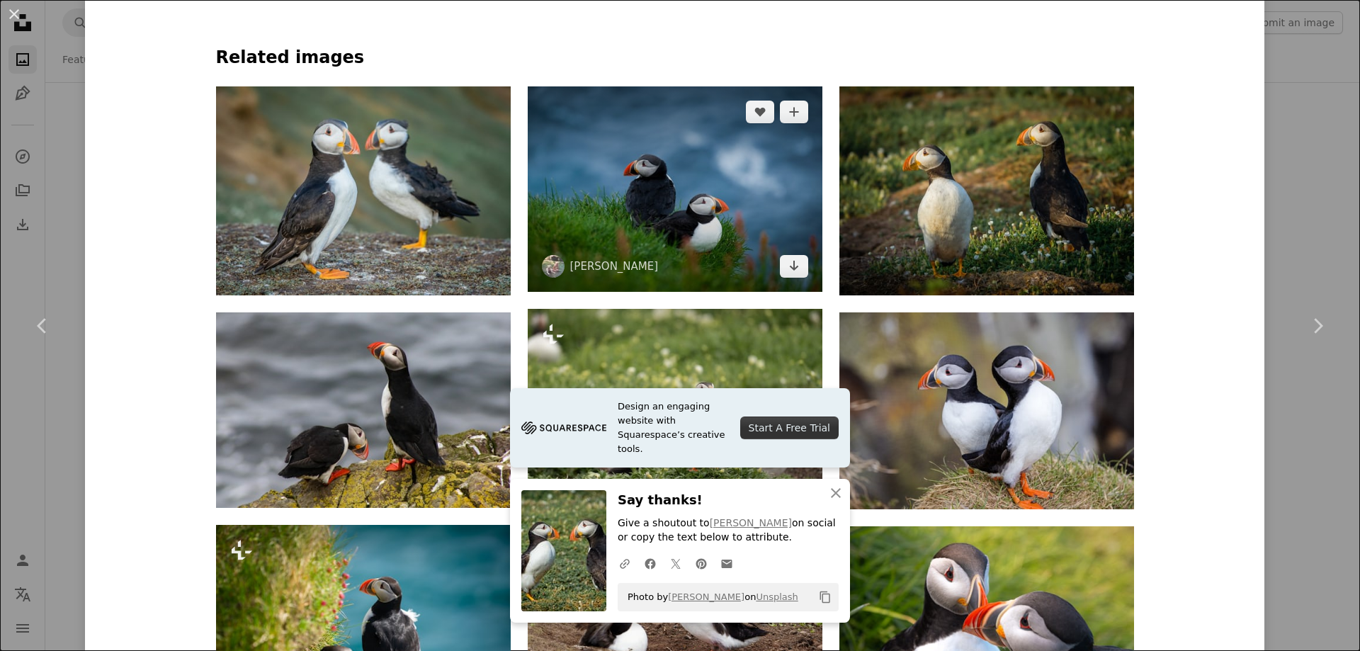
click at [665, 151] on img at bounding box center [675, 188] width 295 height 205
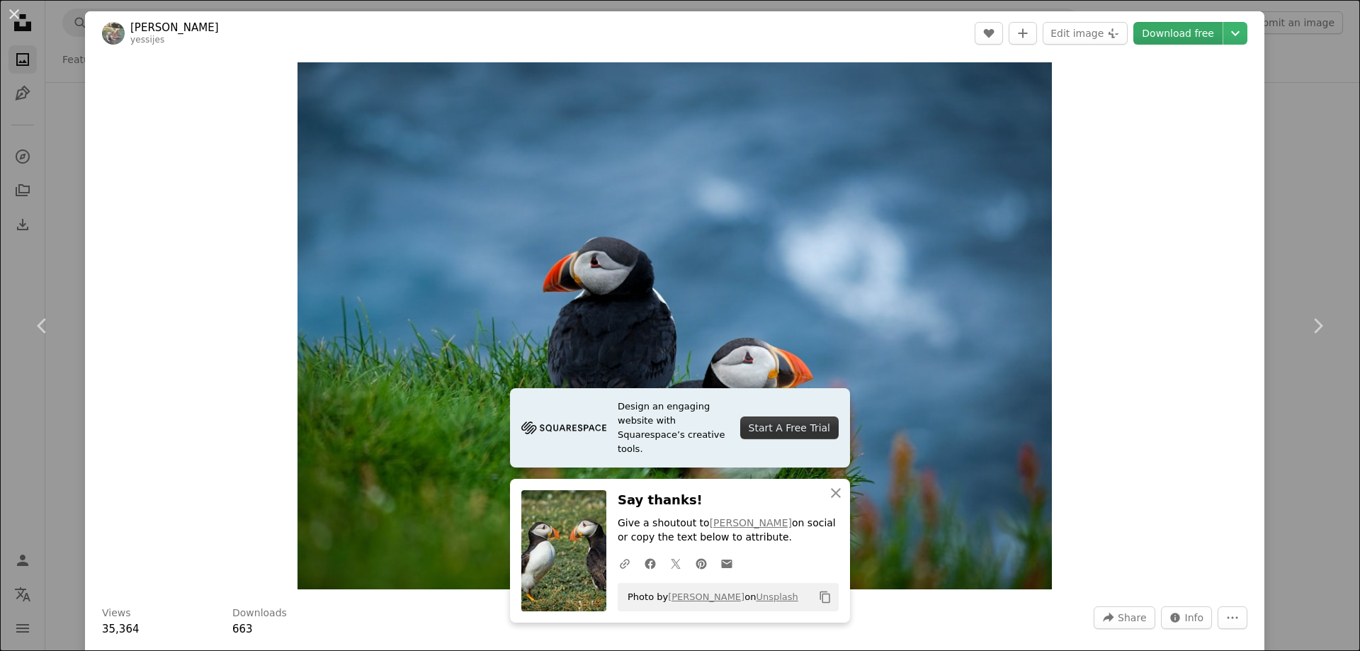
click at [1162, 25] on link "Download free" at bounding box center [1177, 33] width 89 height 23
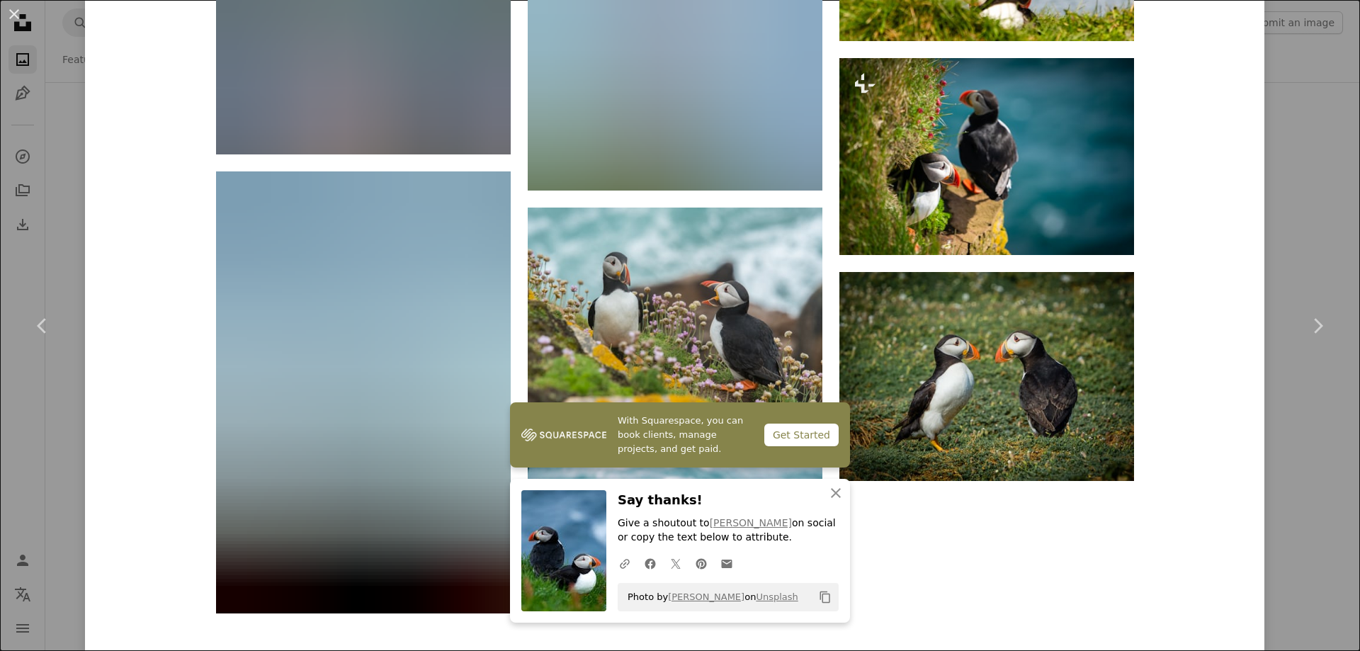
scroll to position [2463, 0]
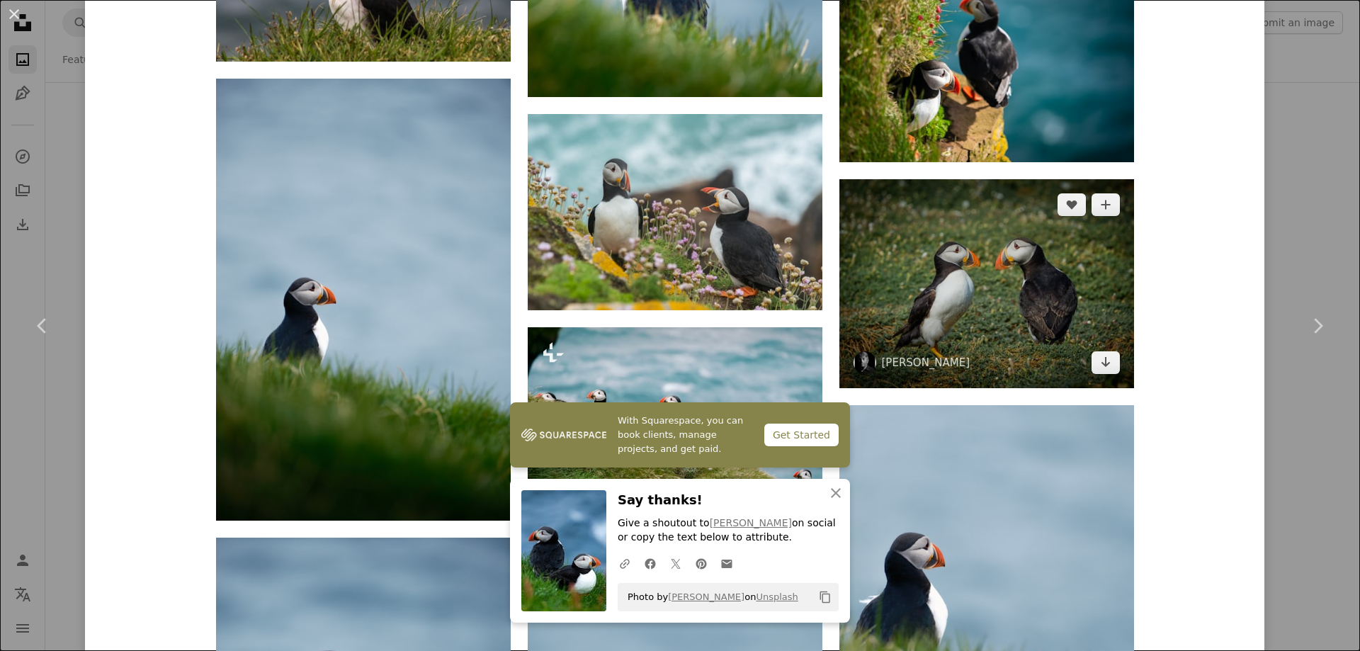
click at [1031, 247] on img at bounding box center [986, 283] width 295 height 209
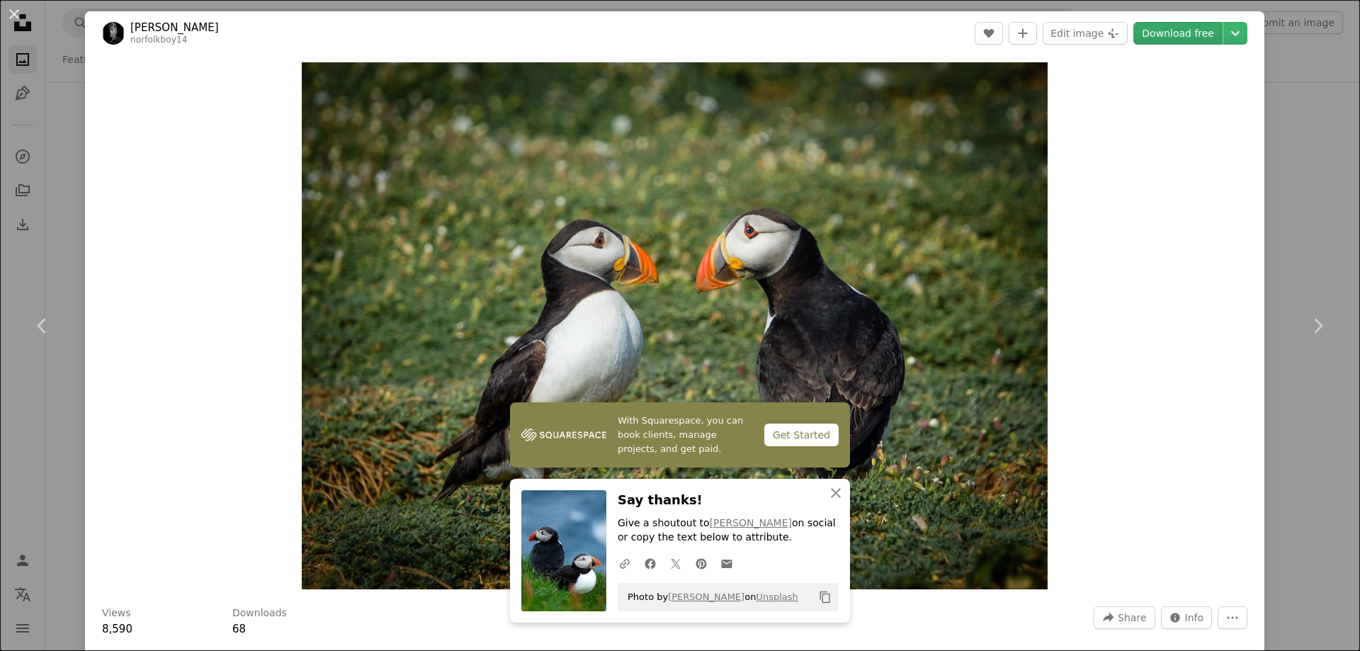
click at [1190, 33] on link "Download free" at bounding box center [1177, 33] width 89 height 23
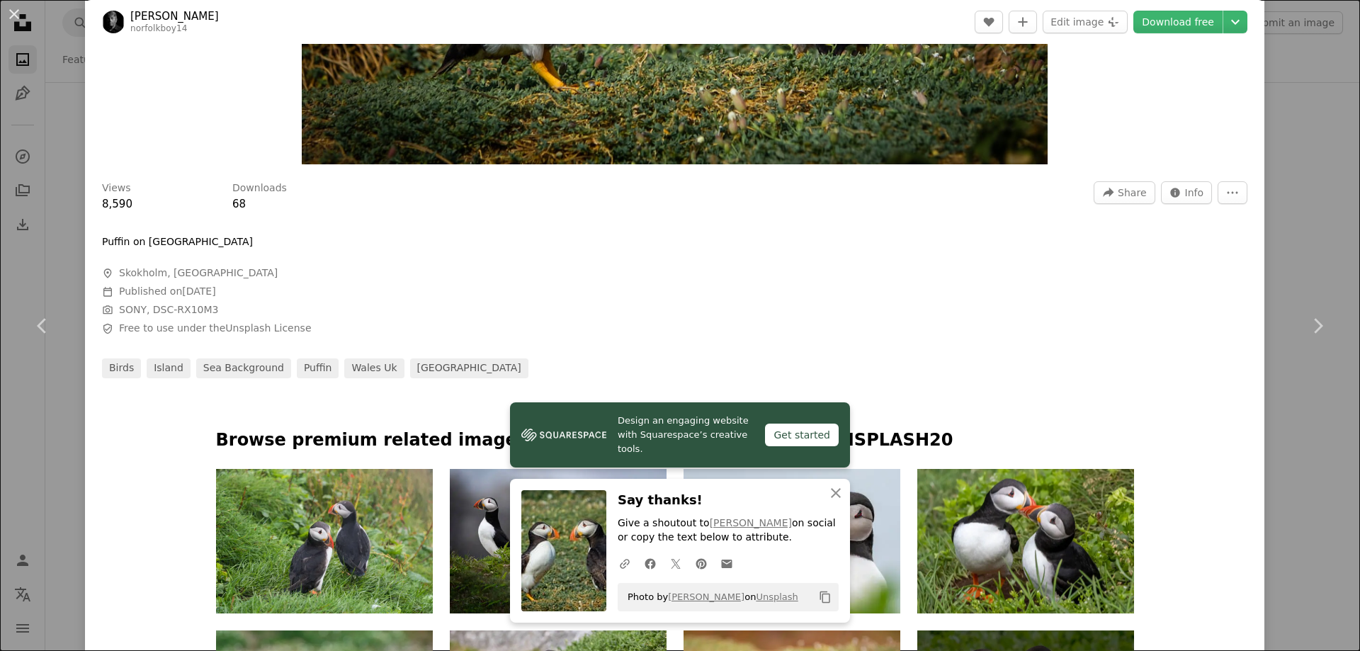
scroll to position [850, 0]
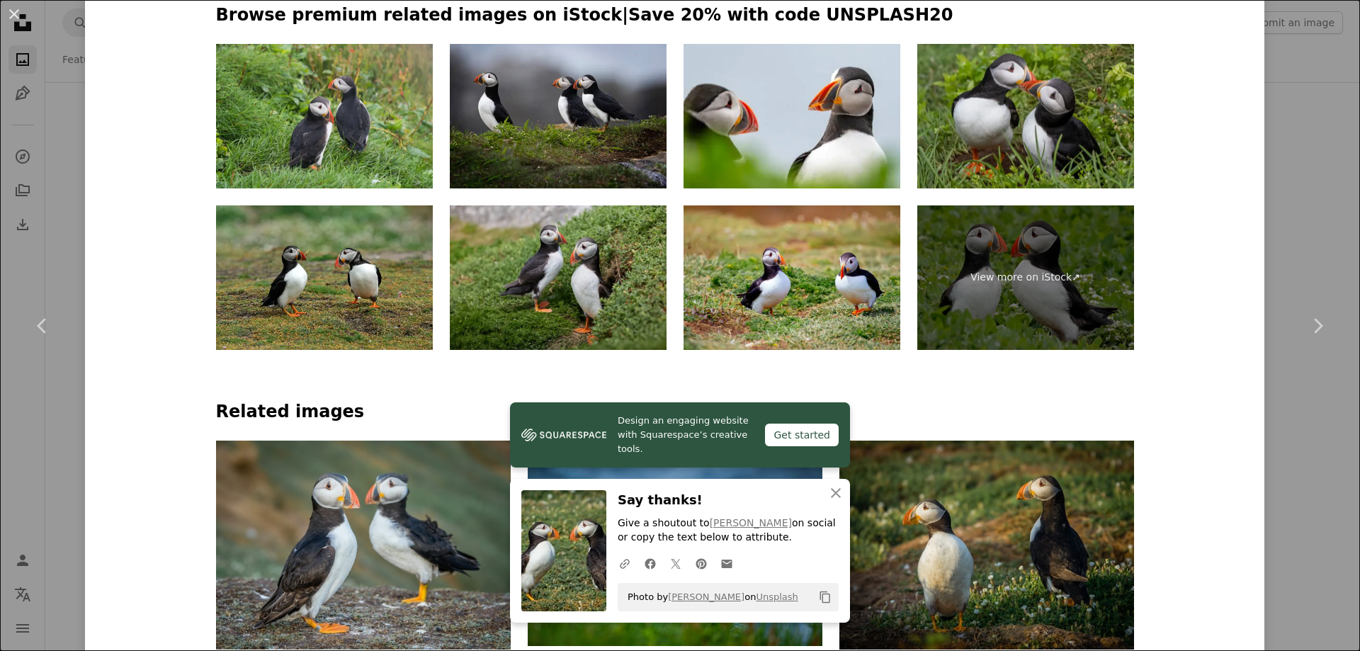
click at [1049, 127] on img at bounding box center [1025, 116] width 217 height 144
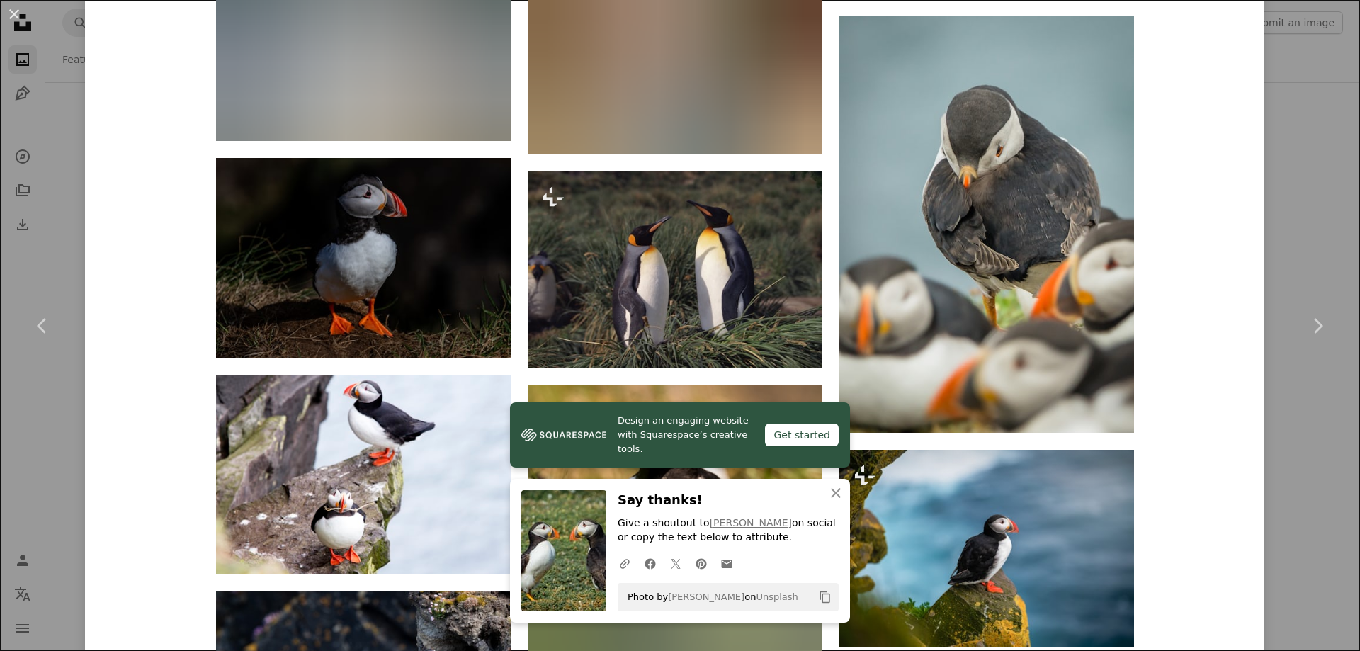
scroll to position [7791, 0]
